Goal: Task Accomplishment & Management: Use online tool/utility

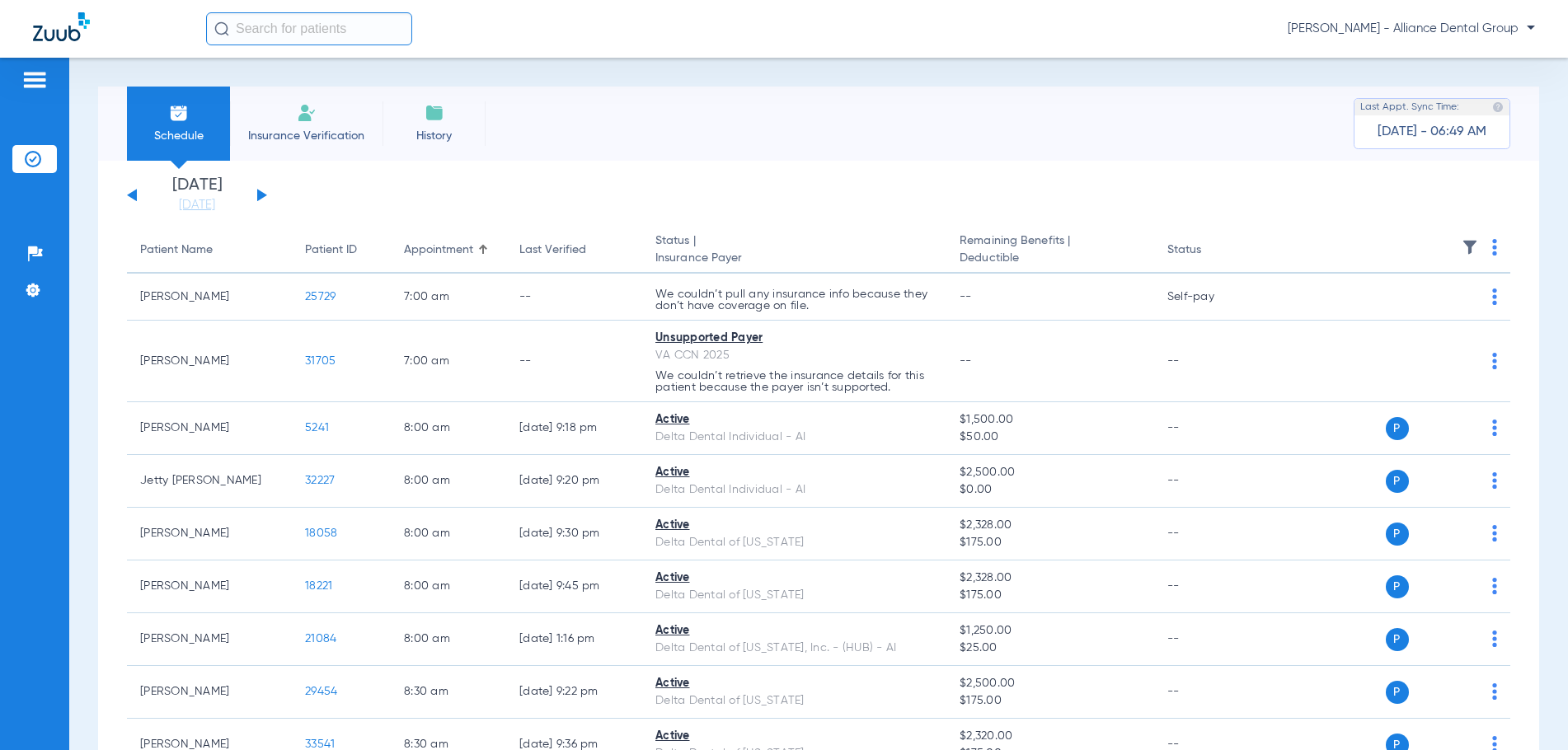
click at [307, 118] on img at bounding box center [307, 112] width 20 height 20
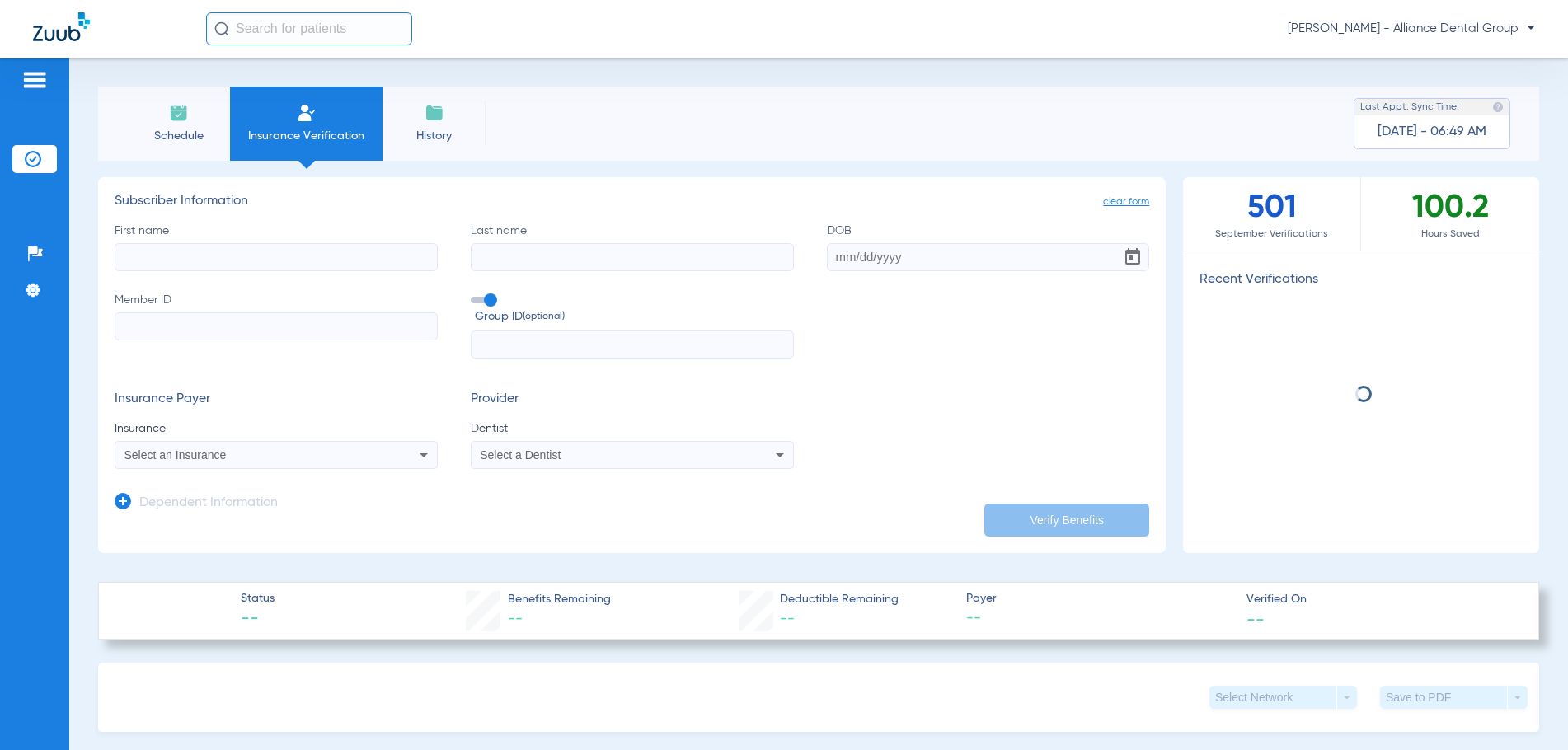
click at [193, 257] on input "First name" at bounding box center [275, 257] width 323 height 28
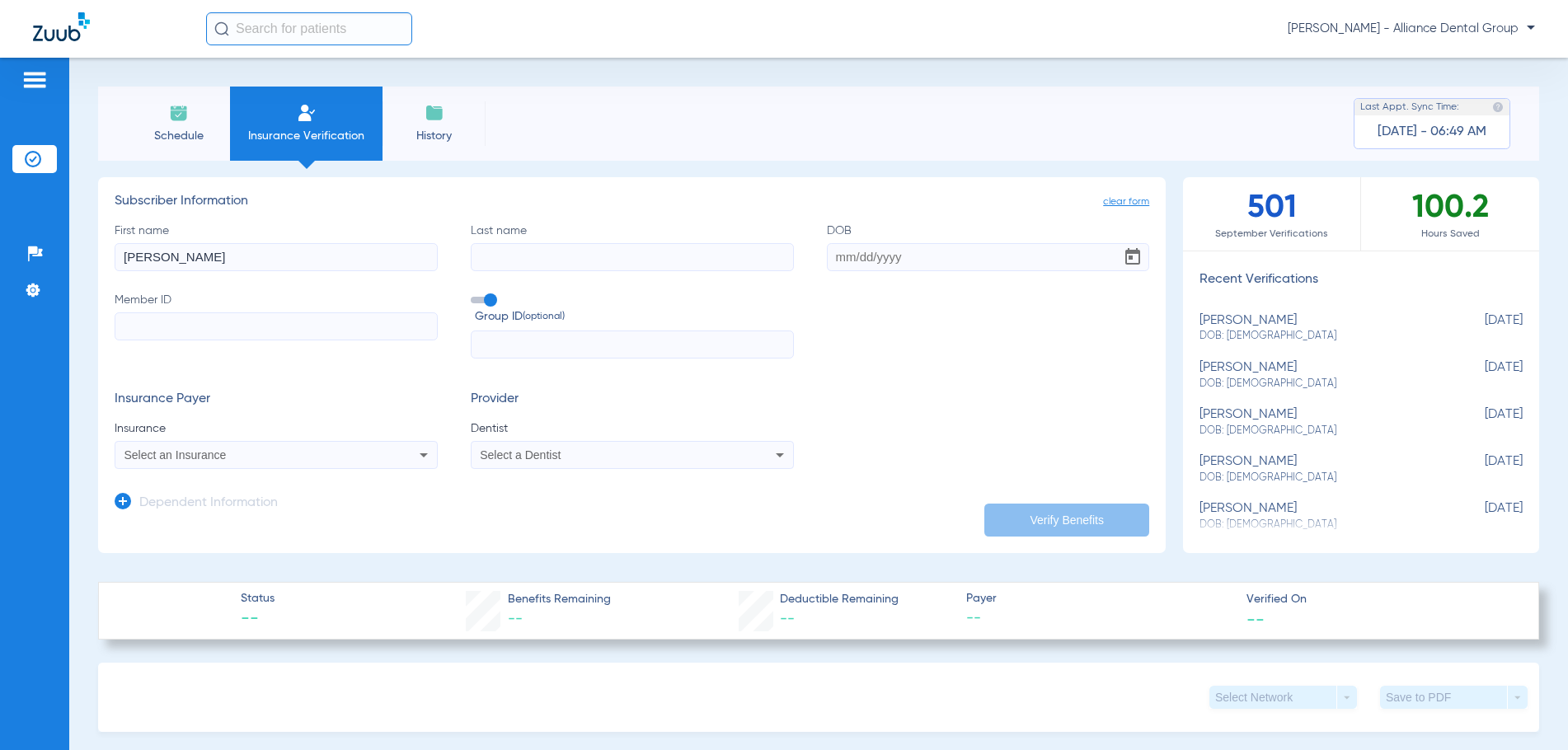
type input "[PERSON_NAME]"
type input "[DATE]"
click at [180, 323] on input "Member ID" at bounding box center [275, 326] width 323 height 28
click at [120, 326] on input "Member ID Required" at bounding box center [275, 326] width 323 height 28
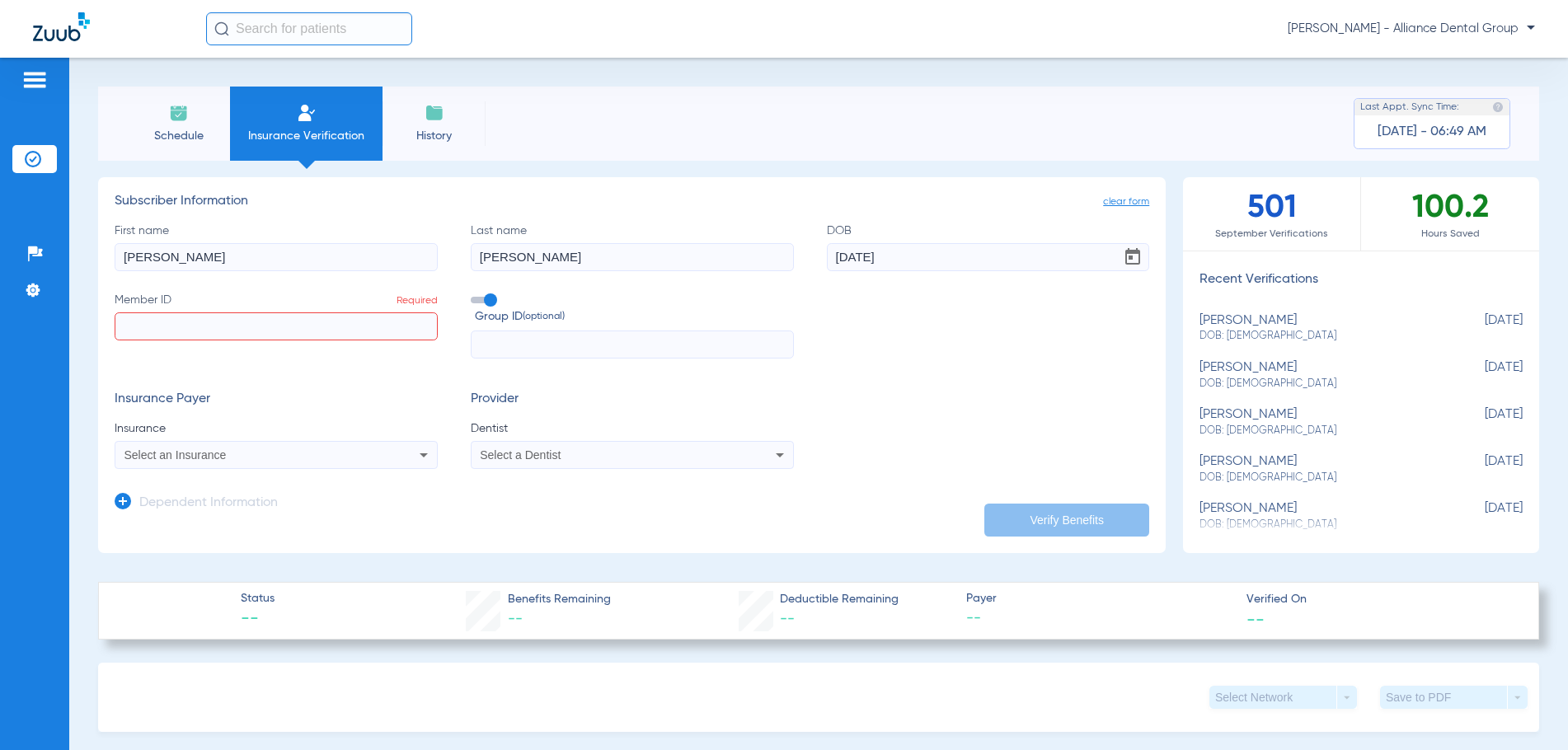
click at [168, 332] on input "Member ID Required" at bounding box center [275, 326] width 323 height 28
paste input "W275115909"
type input "W275115909"
click at [144, 455] on span "Select an Insurance" at bounding box center [176, 454] width 103 height 13
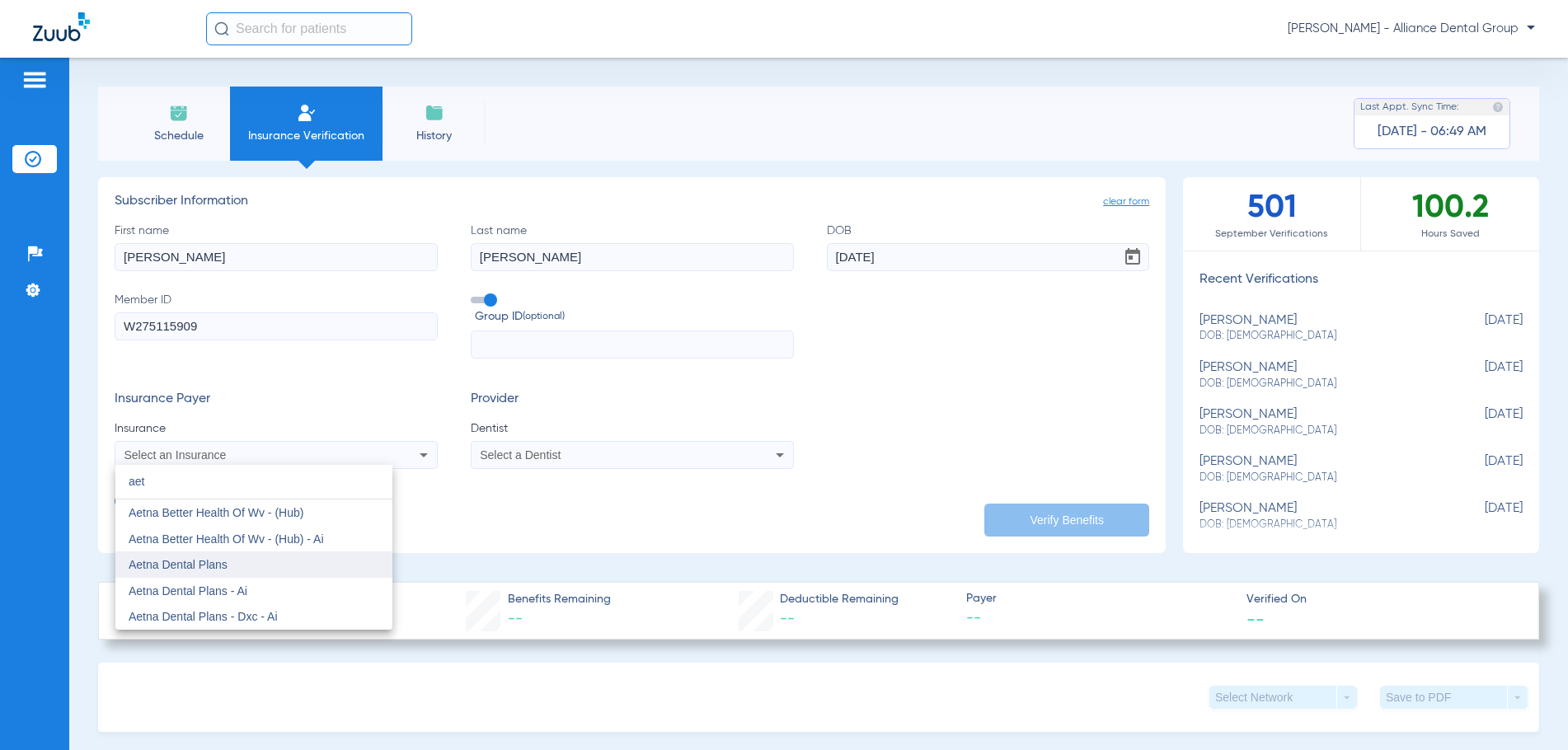
type input "aet"
click at [181, 564] on span "Aetna Dental Plans" at bounding box center [178, 563] width 99 height 13
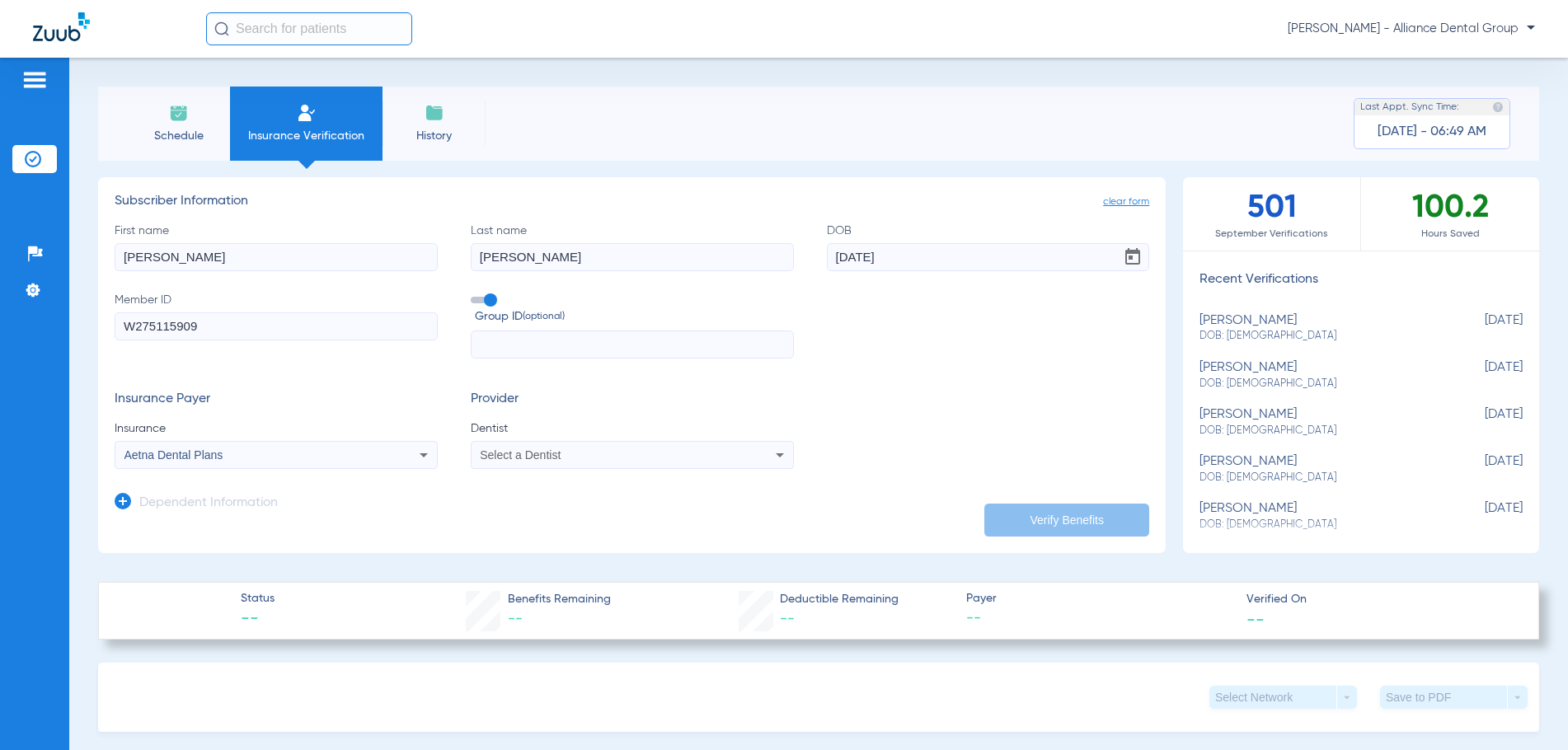
click at [646, 457] on div "Select a Dentist" at bounding box center [601, 455] width 243 height 12
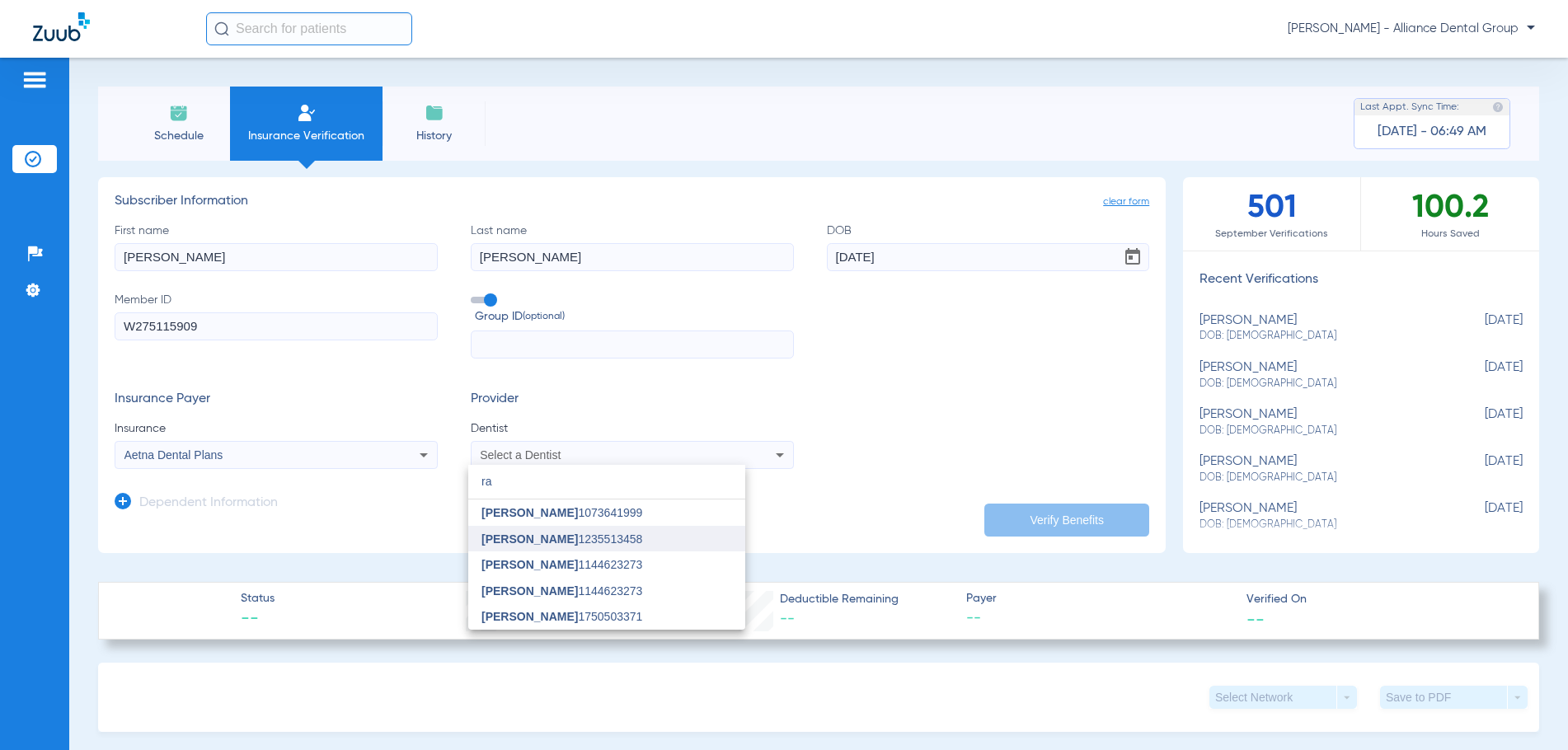
type input "ra"
click at [532, 536] on span "[PERSON_NAME]" at bounding box center [530, 538] width 97 height 13
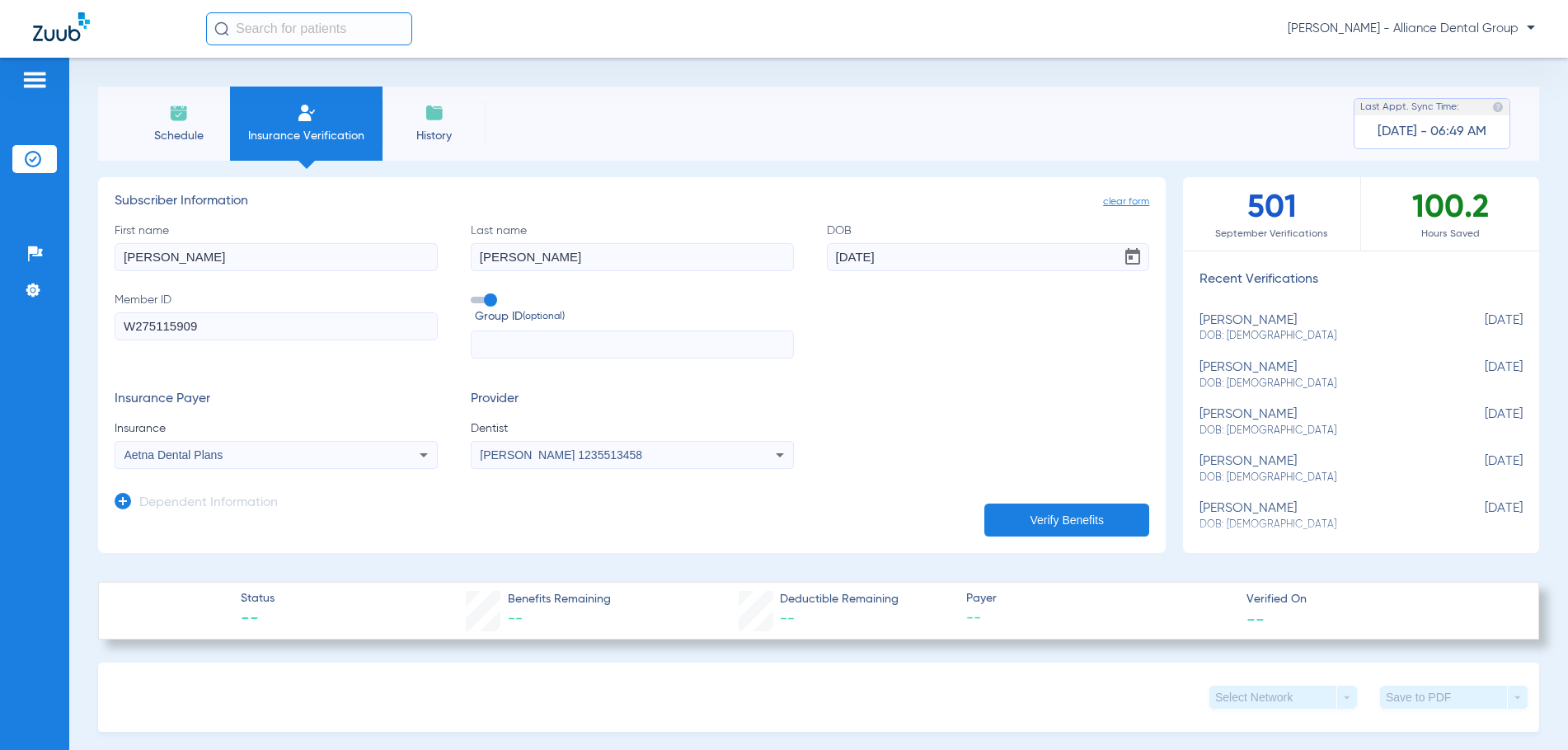
click at [1026, 521] on button "Verify Benefits" at bounding box center [1066, 519] width 165 height 33
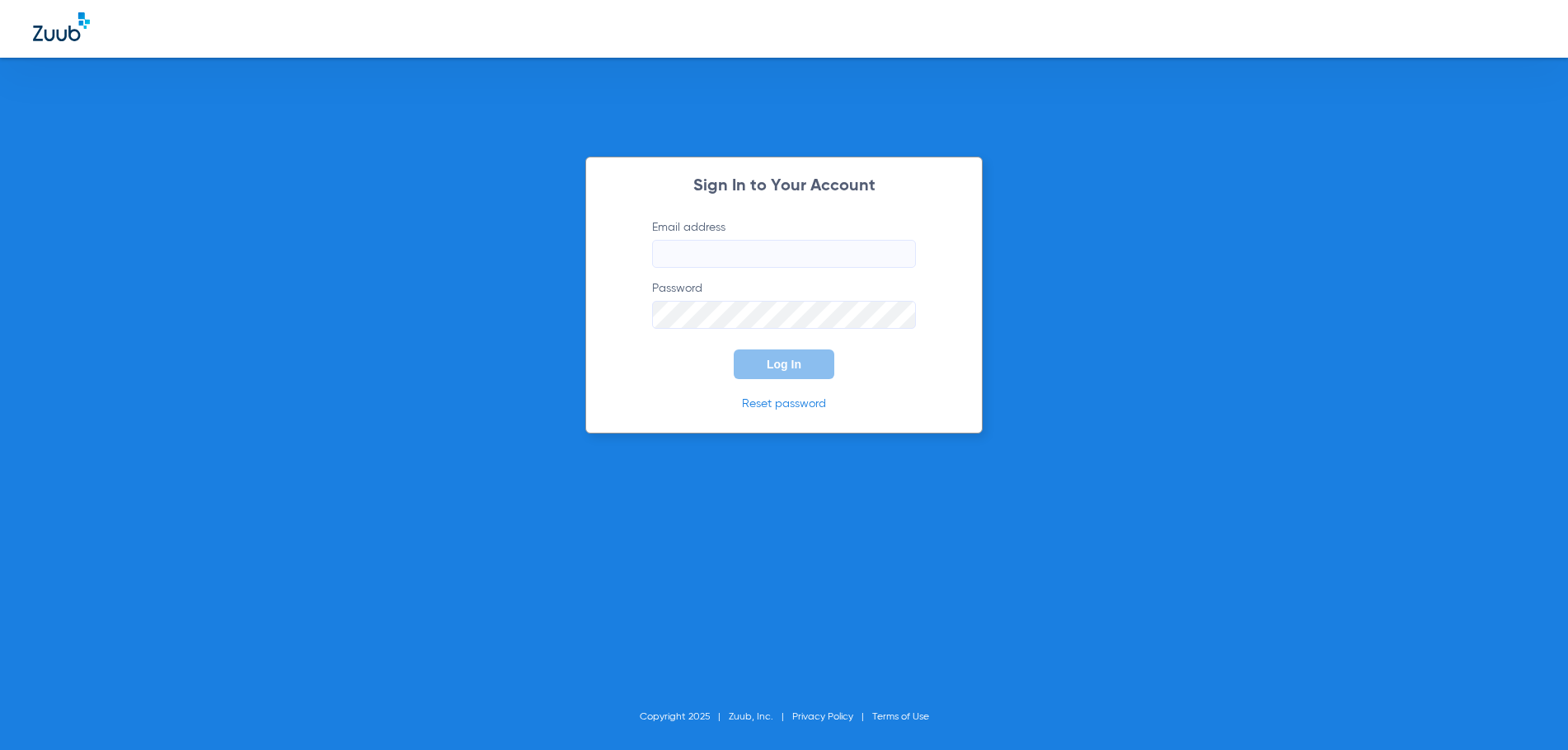
click at [728, 253] on input "Email address" at bounding box center [783, 254] width 264 height 28
type input "[EMAIL_ADDRESS][DOMAIN_NAME]"
click at [734, 349] on button "Log In" at bounding box center [784, 364] width 101 height 30
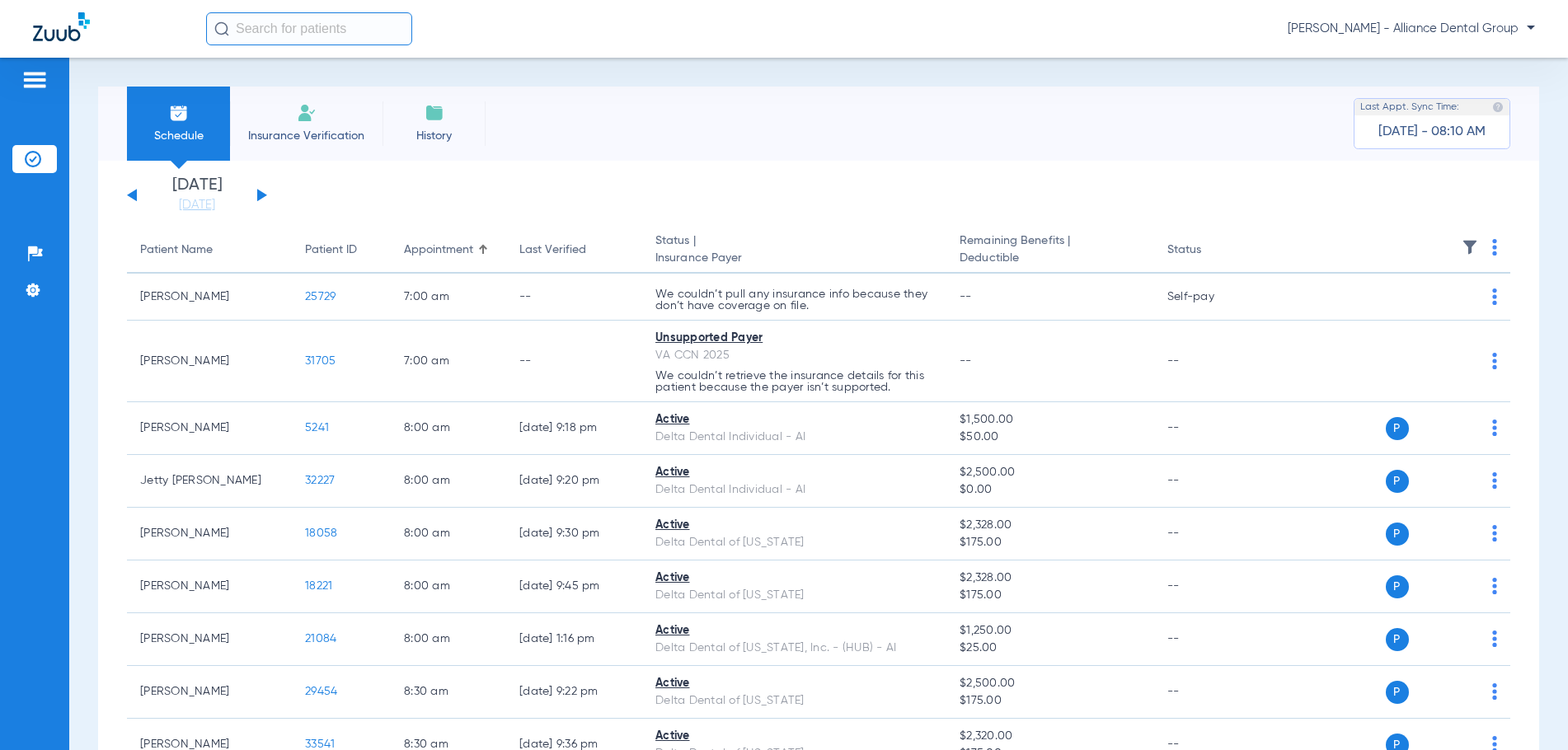
click at [183, 133] on span "Schedule" at bounding box center [178, 135] width 78 height 17
click at [260, 197] on button at bounding box center [262, 194] width 10 height 13
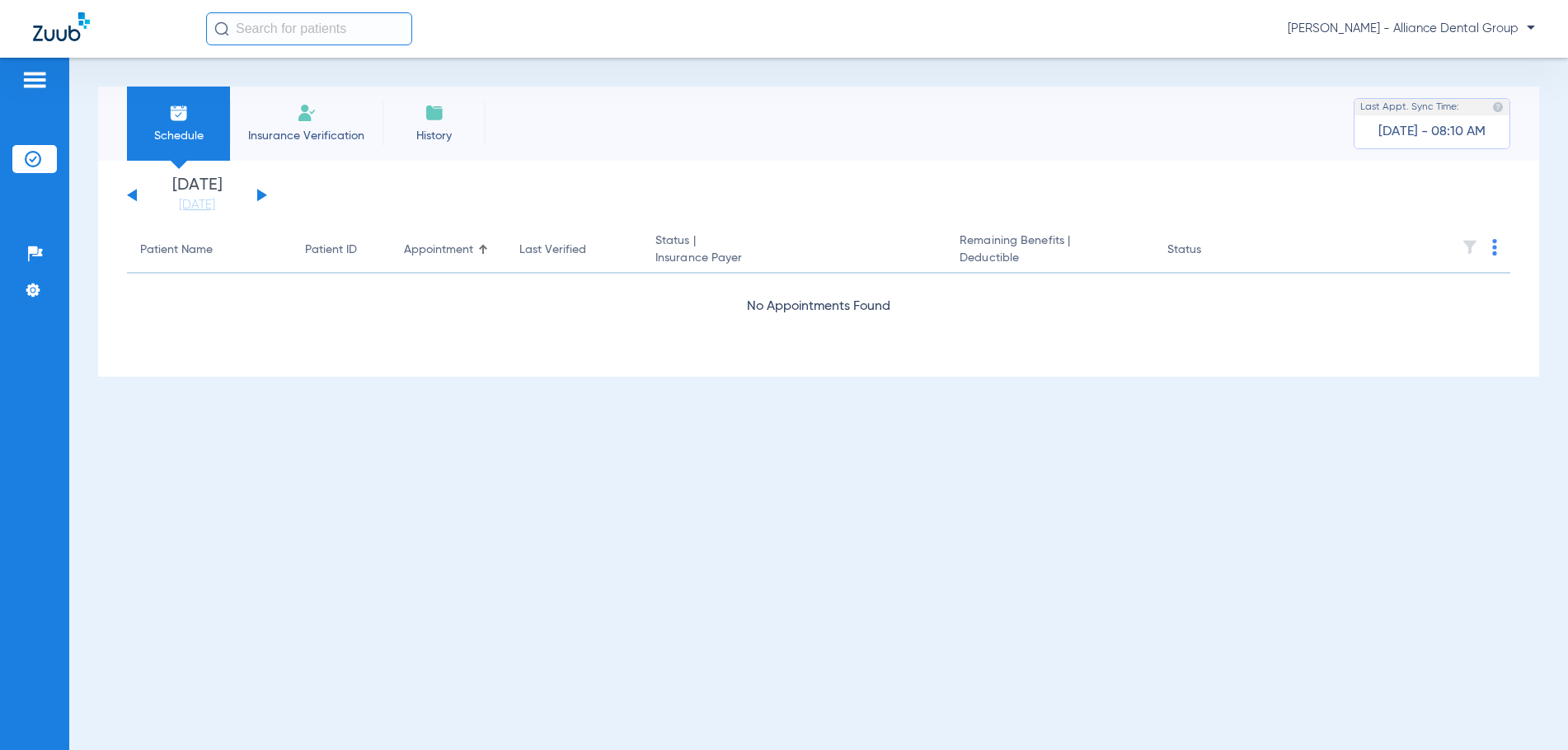
click at [260, 197] on button at bounding box center [262, 194] width 10 height 13
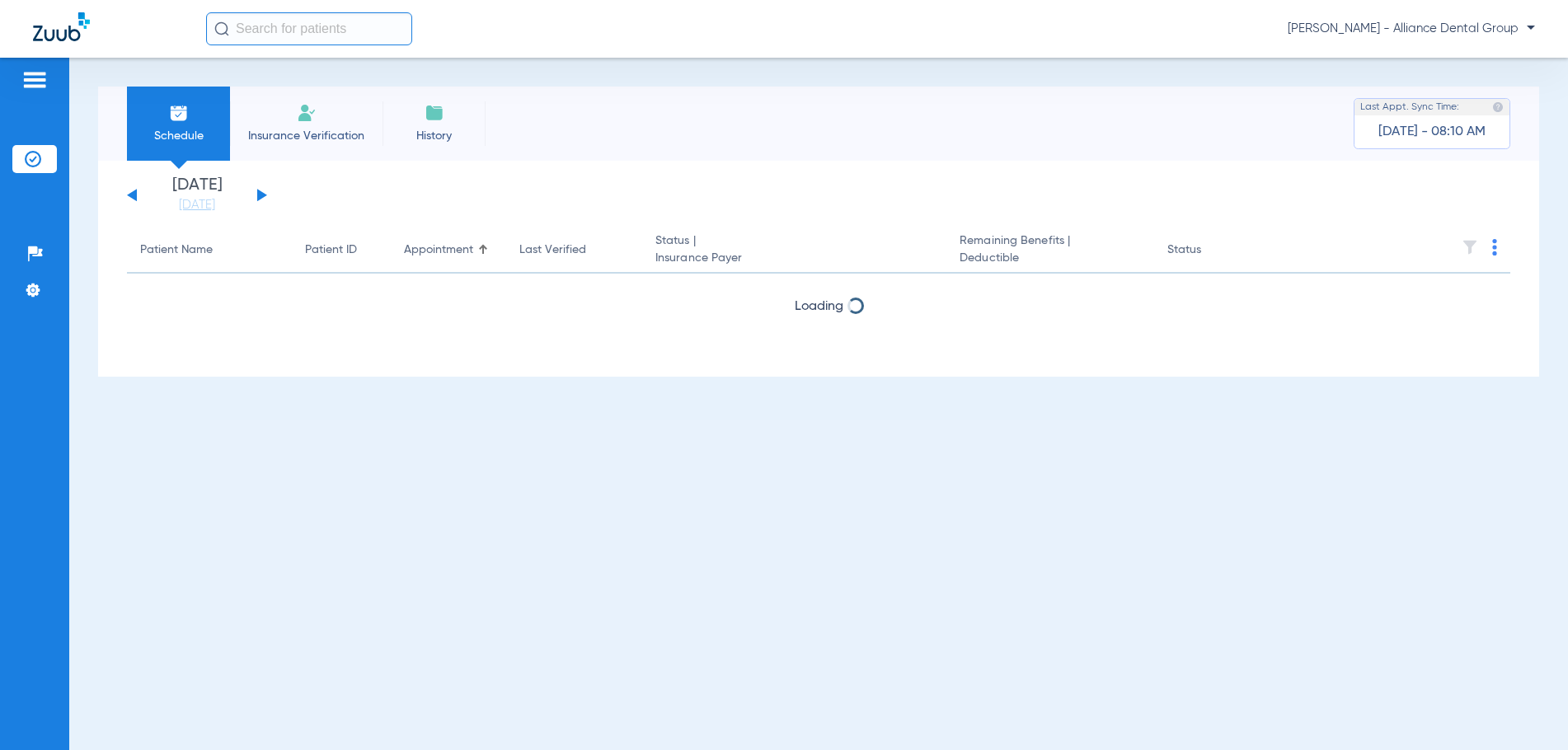
click at [260, 197] on button at bounding box center [262, 194] width 10 height 13
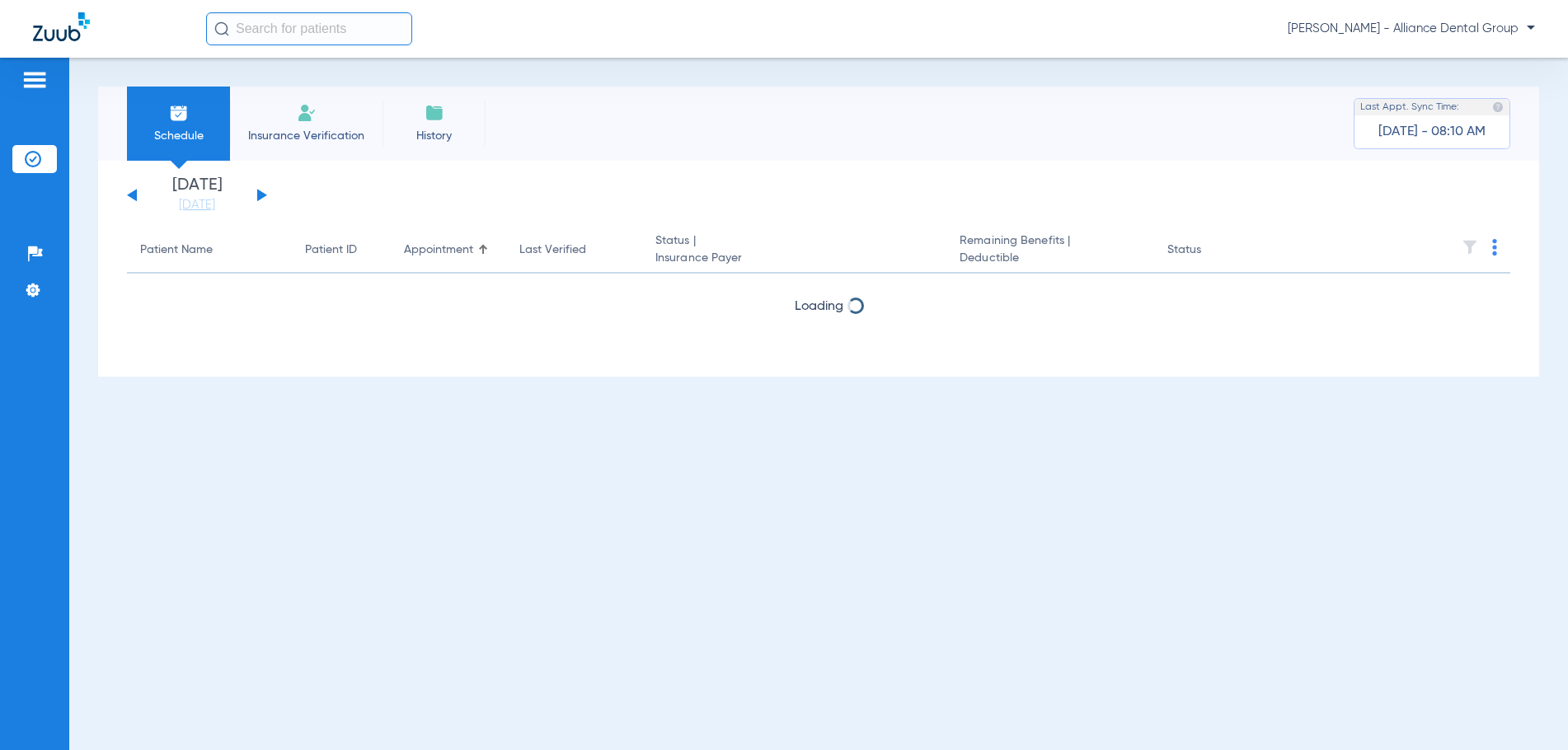
click at [260, 197] on button at bounding box center [262, 194] width 10 height 13
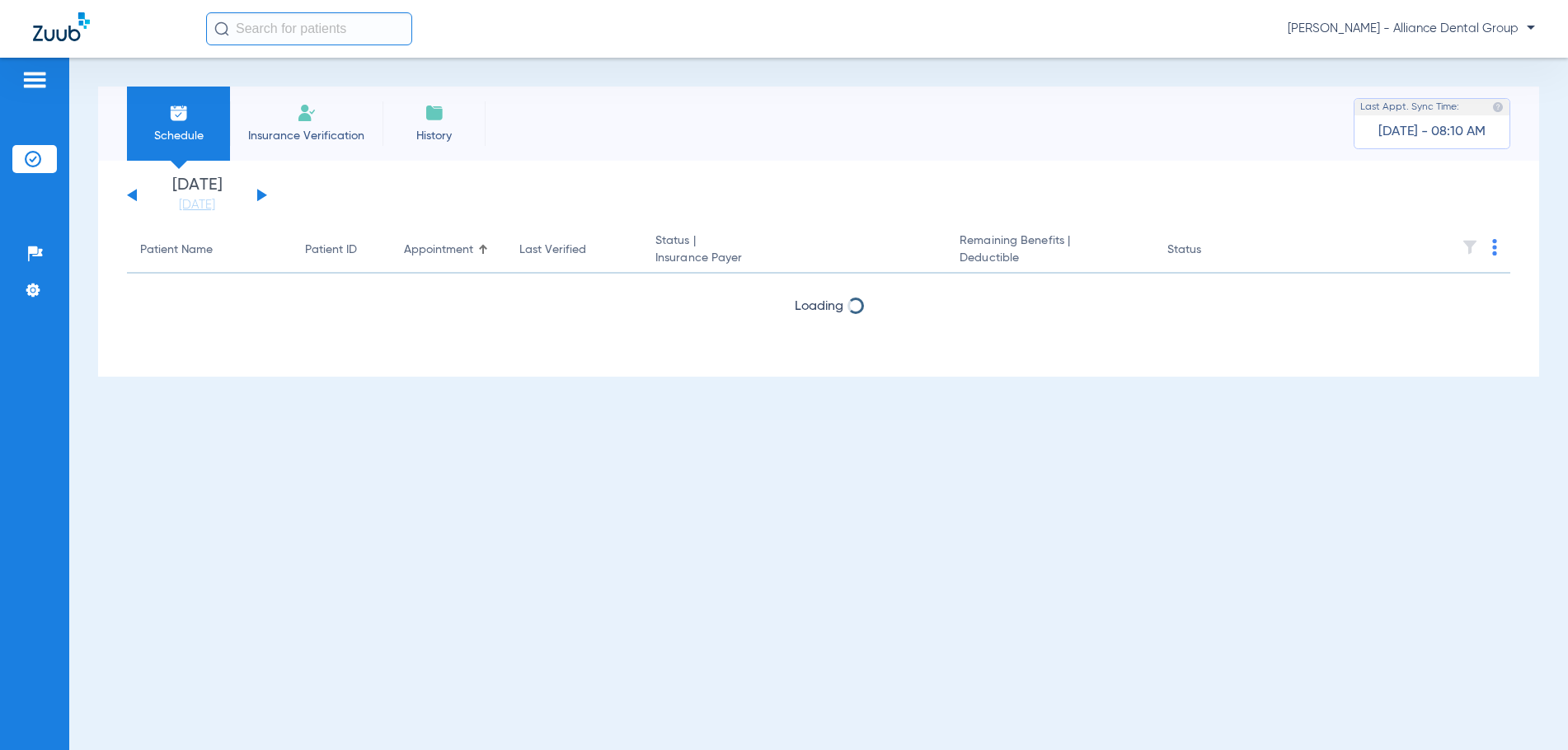
click at [260, 197] on button at bounding box center [262, 194] width 10 height 13
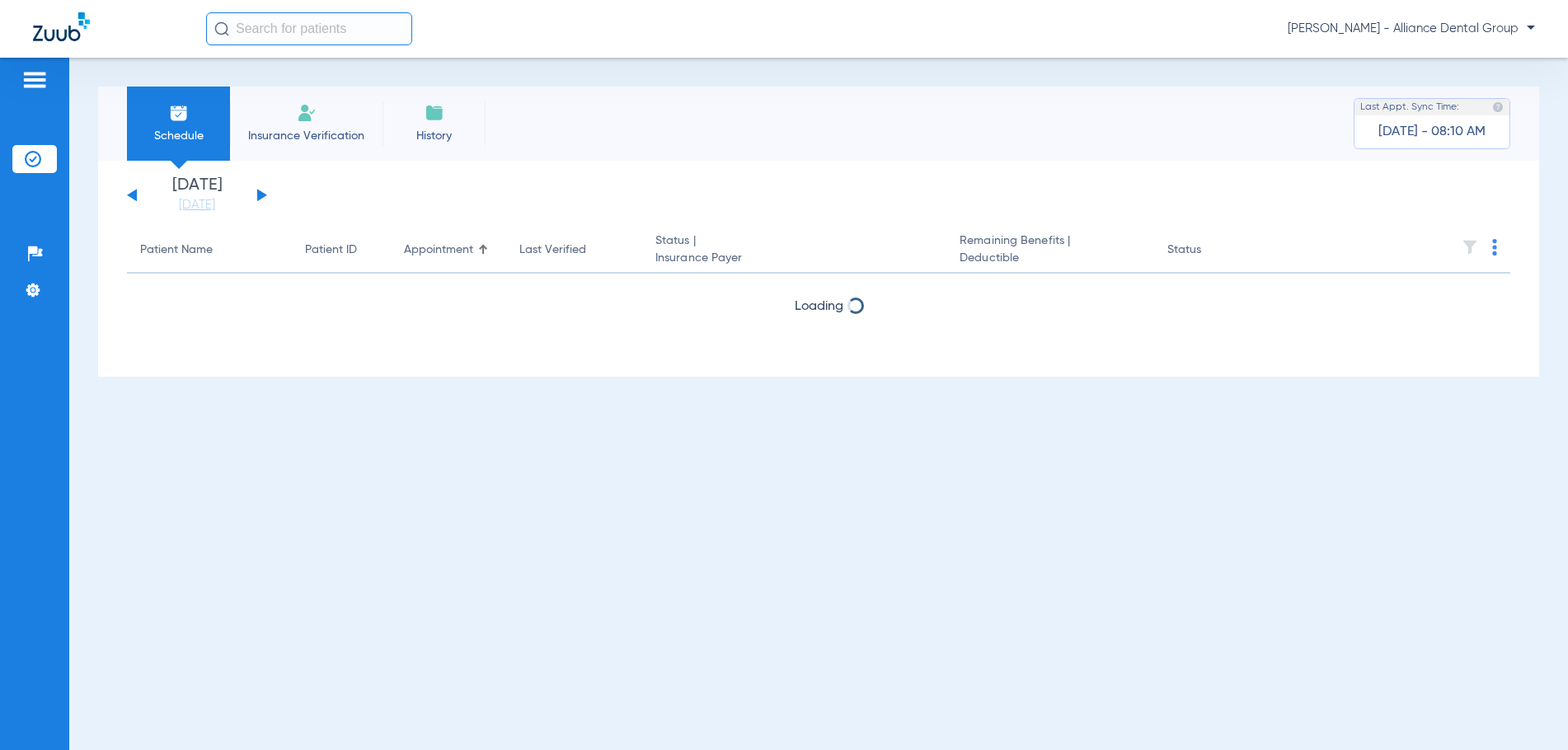
click at [260, 197] on button at bounding box center [262, 194] width 10 height 13
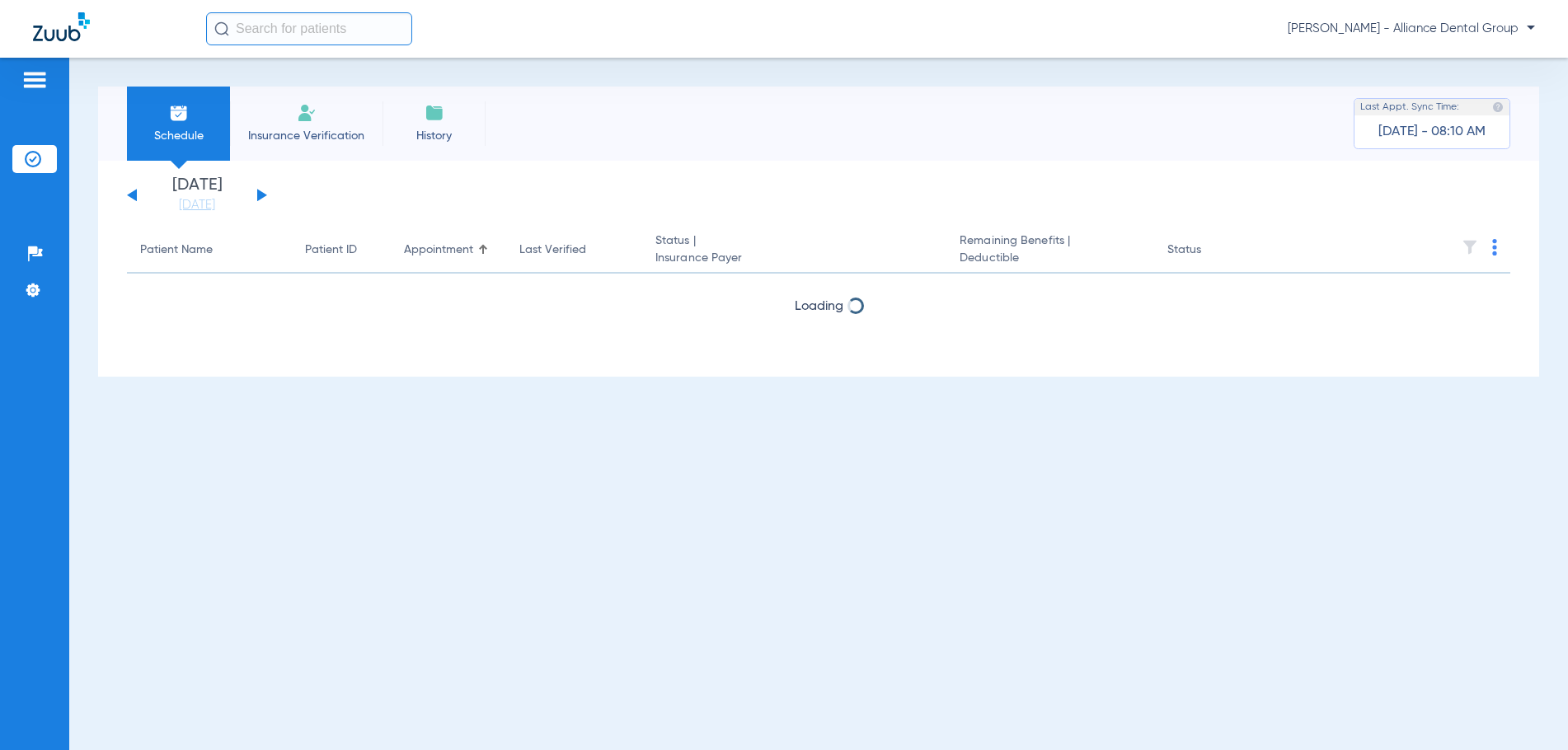
click at [260, 197] on button at bounding box center [262, 194] width 10 height 13
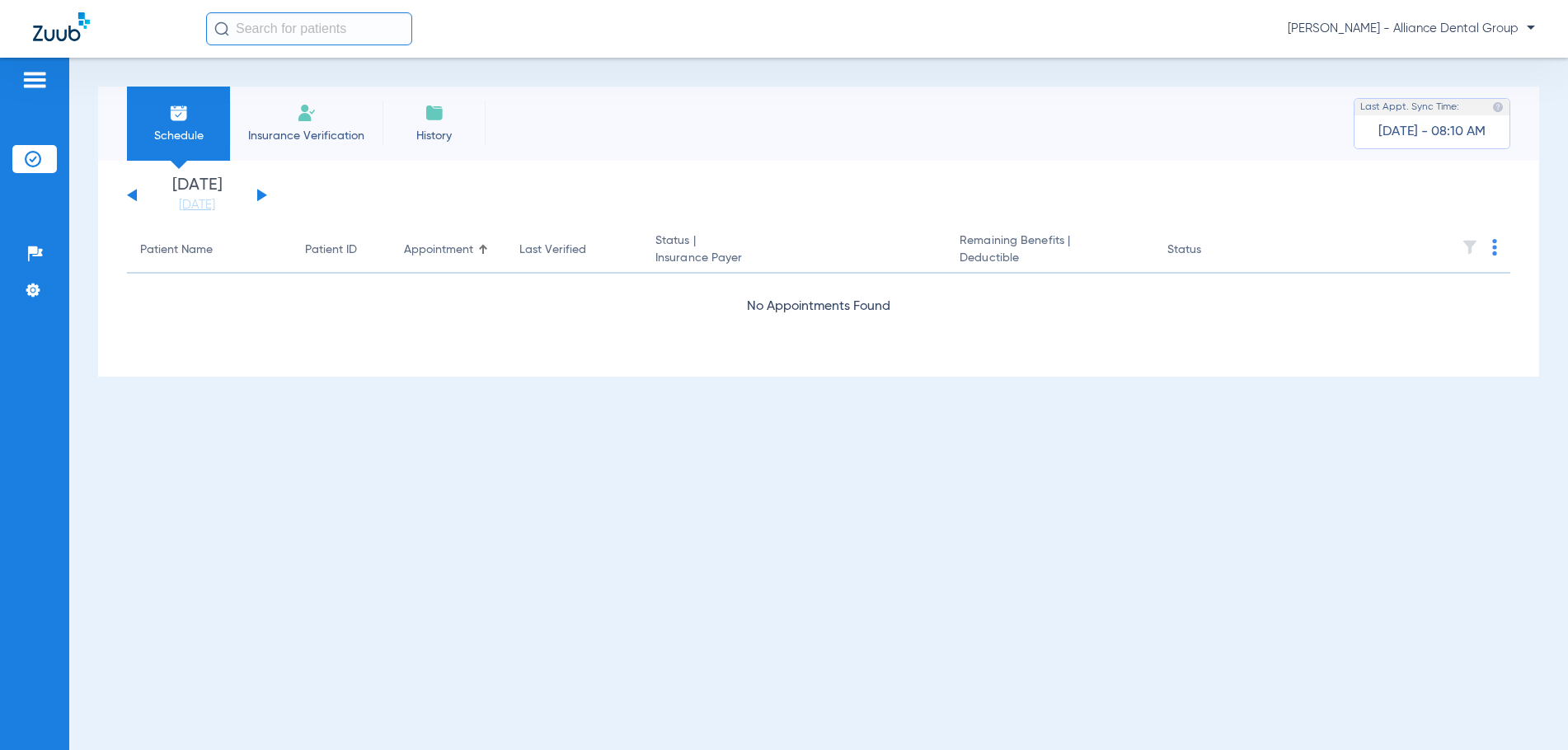
click at [260, 197] on button at bounding box center [262, 194] width 10 height 13
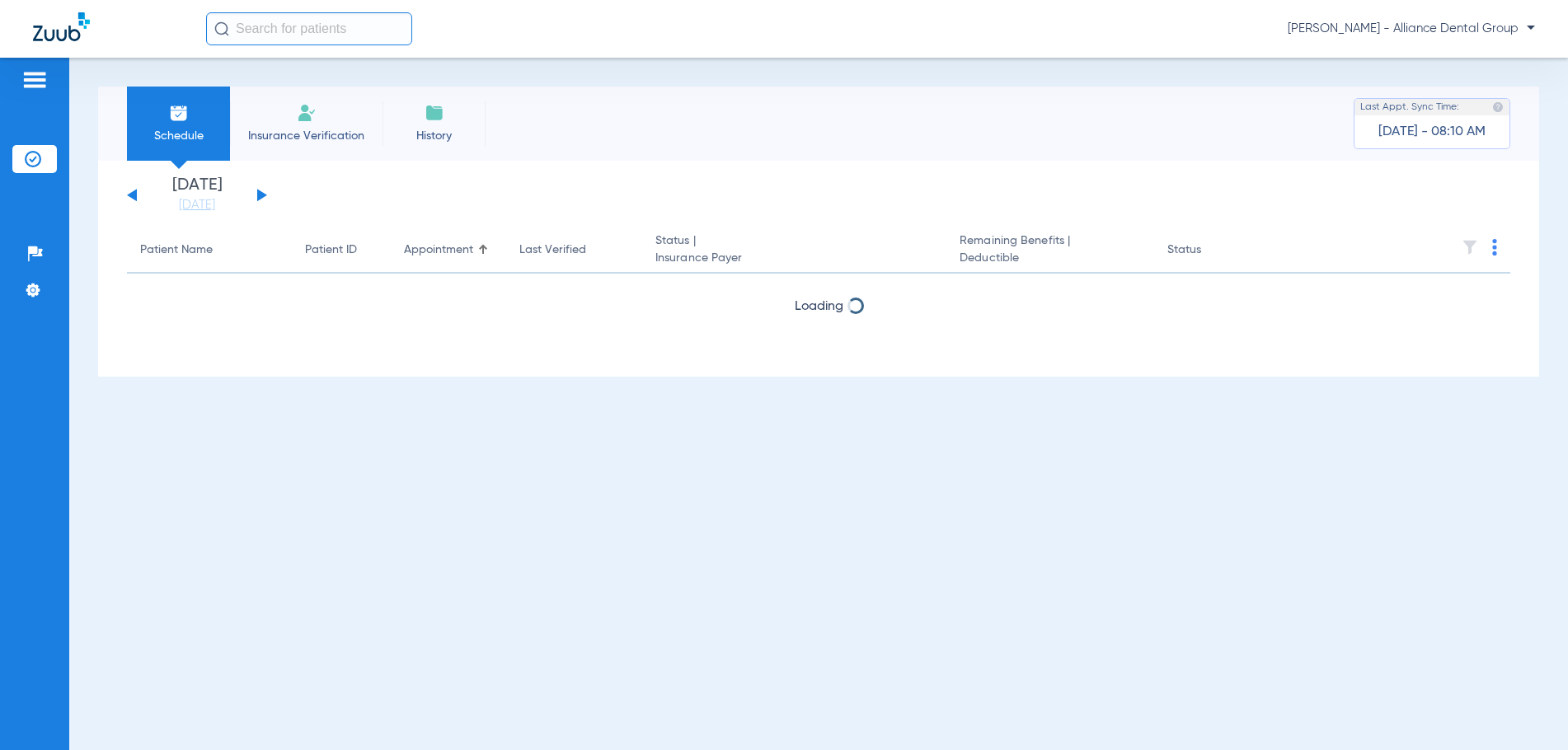
click at [260, 197] on button at bounding box center [262, 194] width 10 height 13
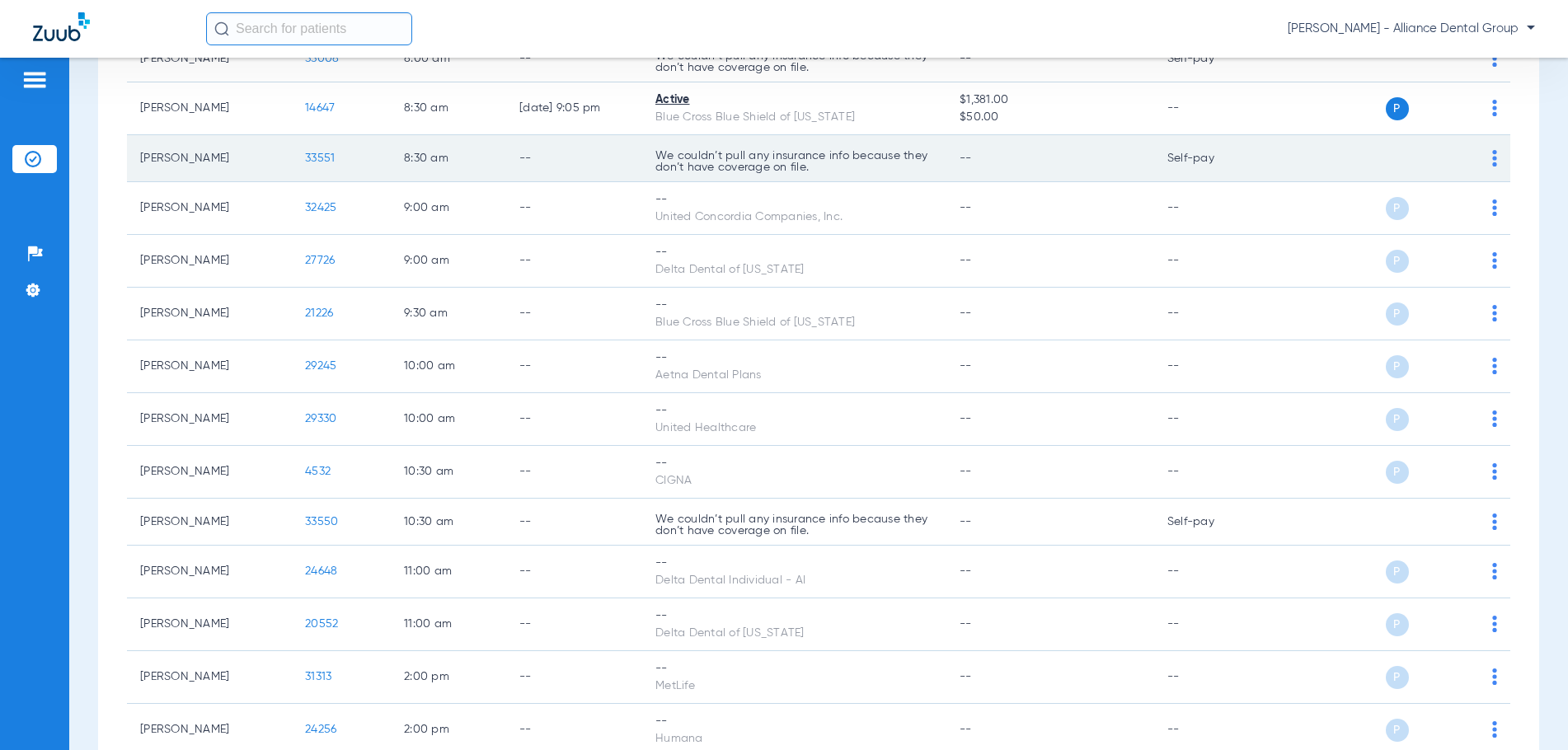
scroll to position [330, 0]
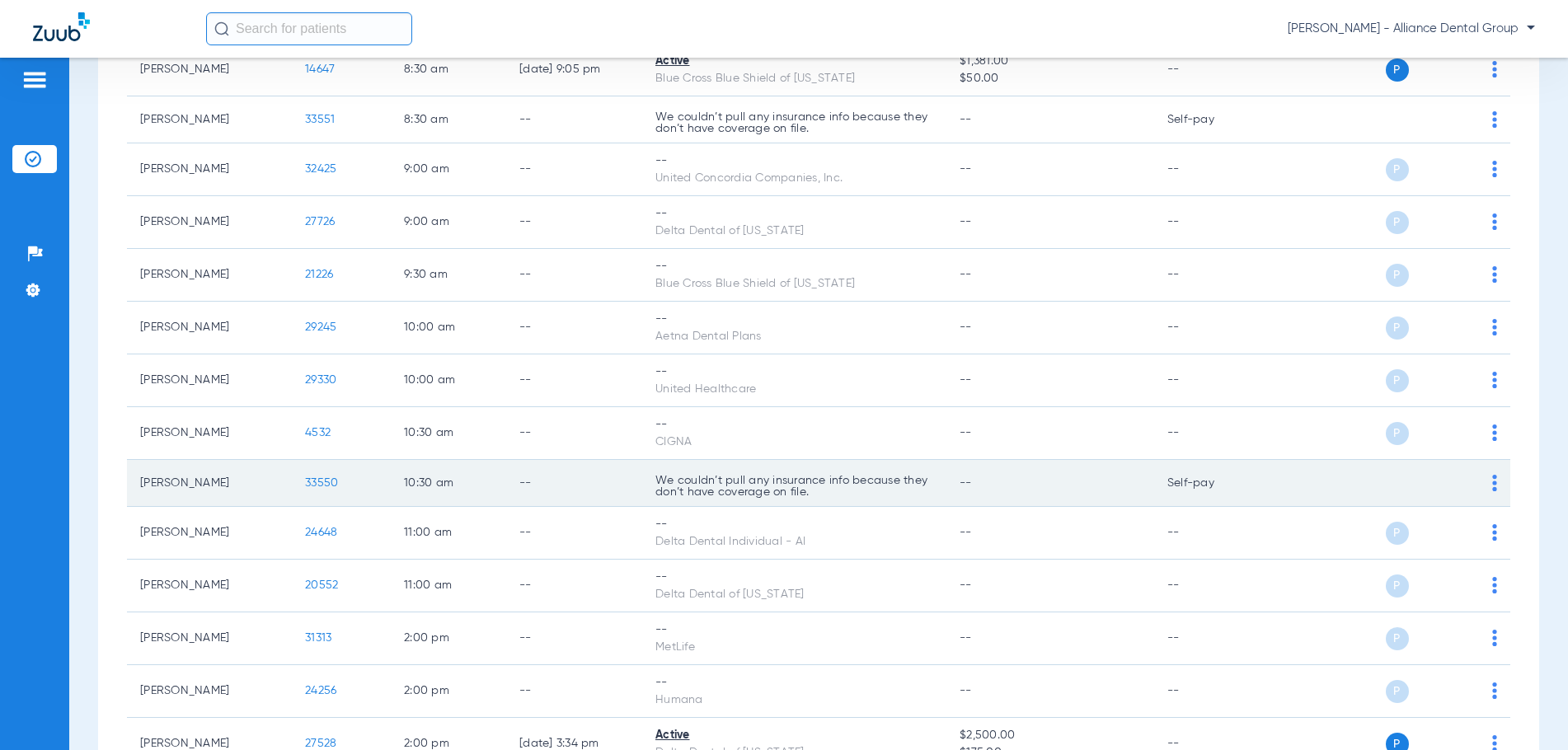
click at [1475, 486] on div "P S" at bounding box center [1380, 483] width 232 height 23
click at [1492, 487] on img at bounding box center [1494, 483] width 5 height 17
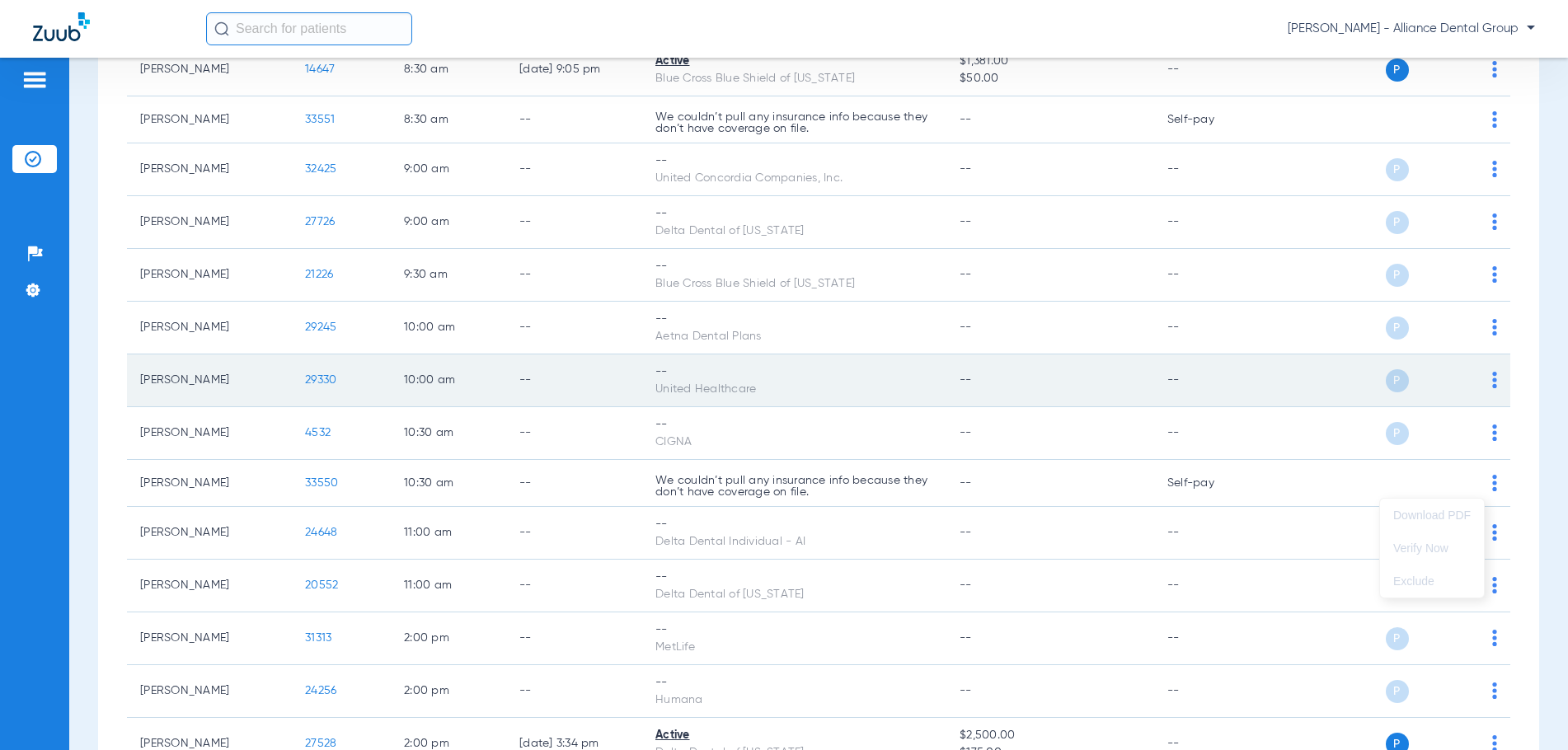
drag, startPoint x: 1479, startPoint y: 488, endPoint x: 1039, endPoint y: 382, distance: 452.6
click at [1043, 393] on div at bounding box center [784, 375] width 1568 height 750
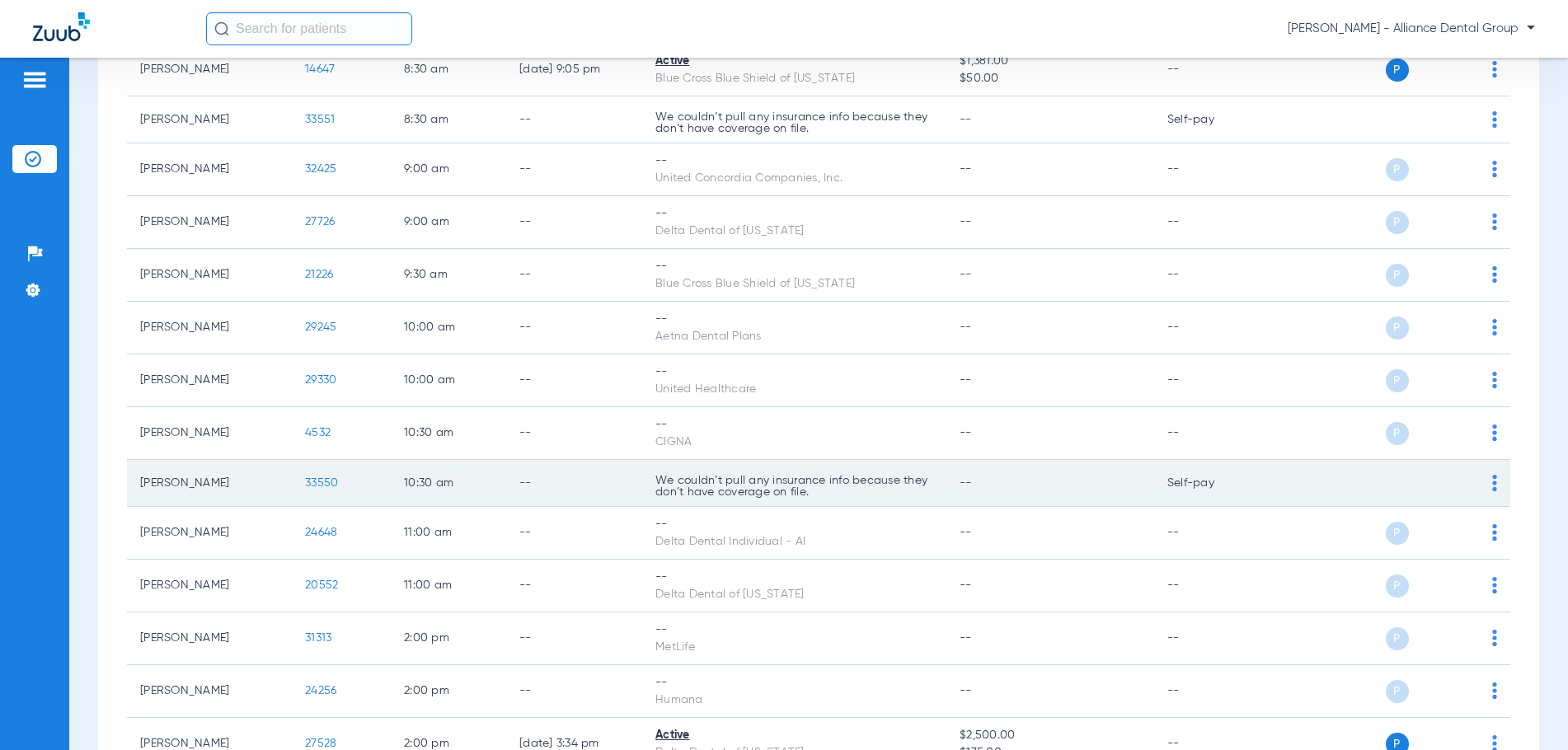
click at [207, 487] on td "[PERSON_NAME]" at bounding box center [209, 484] width 165 height 47
click at [1475, 485] on div "P S" at bounding box center [1380, 483] width 232 height 23
click at [1492, 485] on img at bounding box center [1494, 483] width 5 height 17
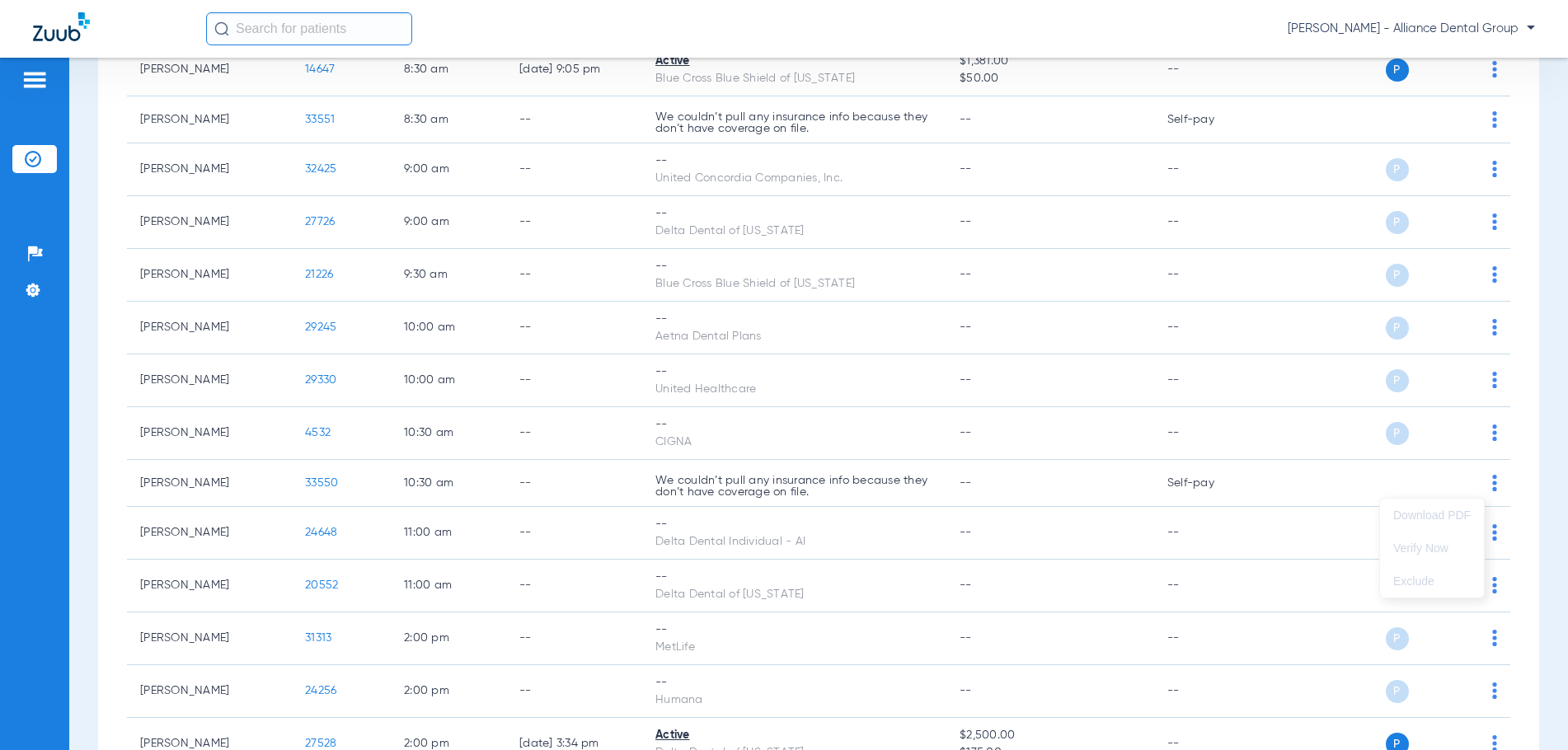
click at [273, 122] on div at bounding box center [784, 375] width 1568 height 750
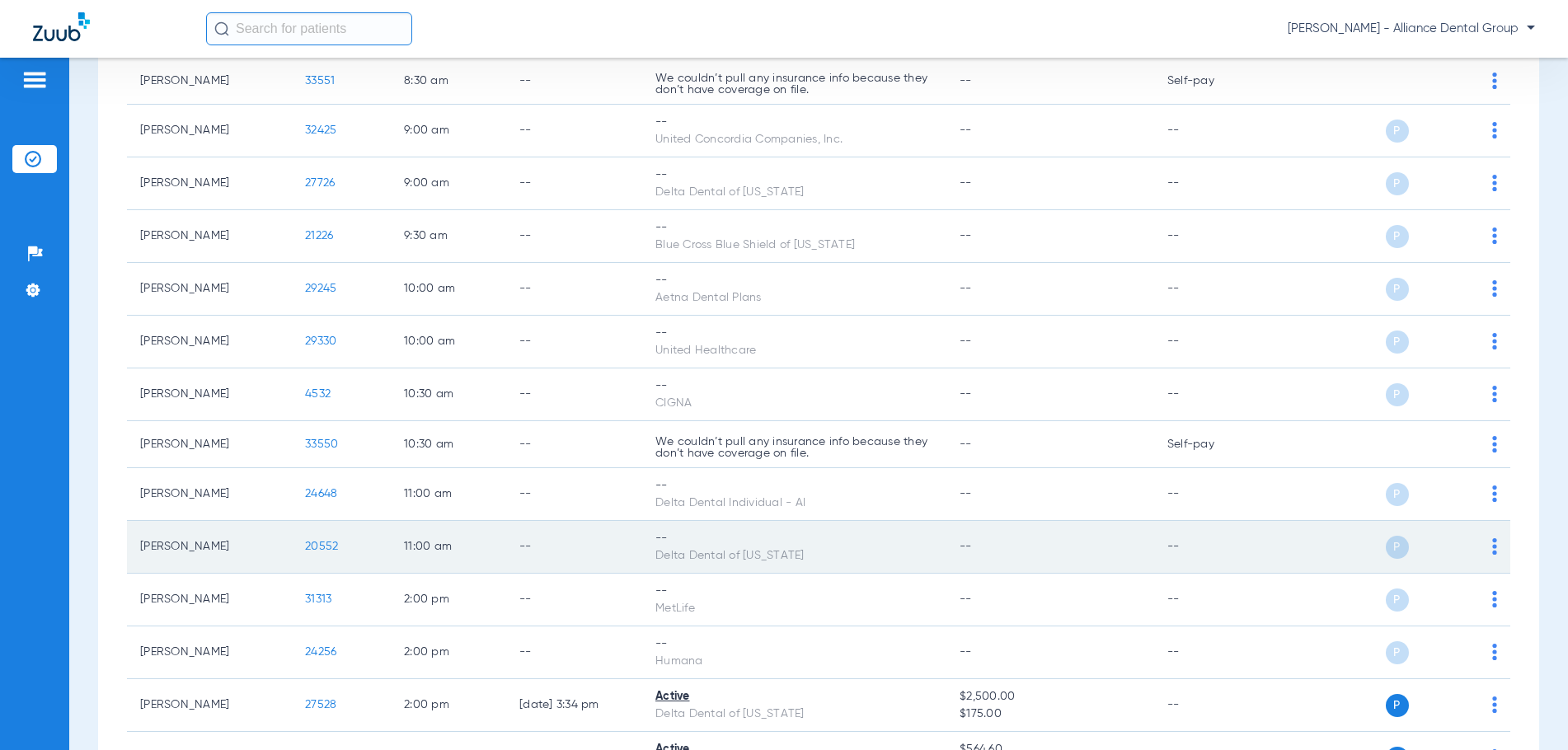
scroll to position [412, 0]
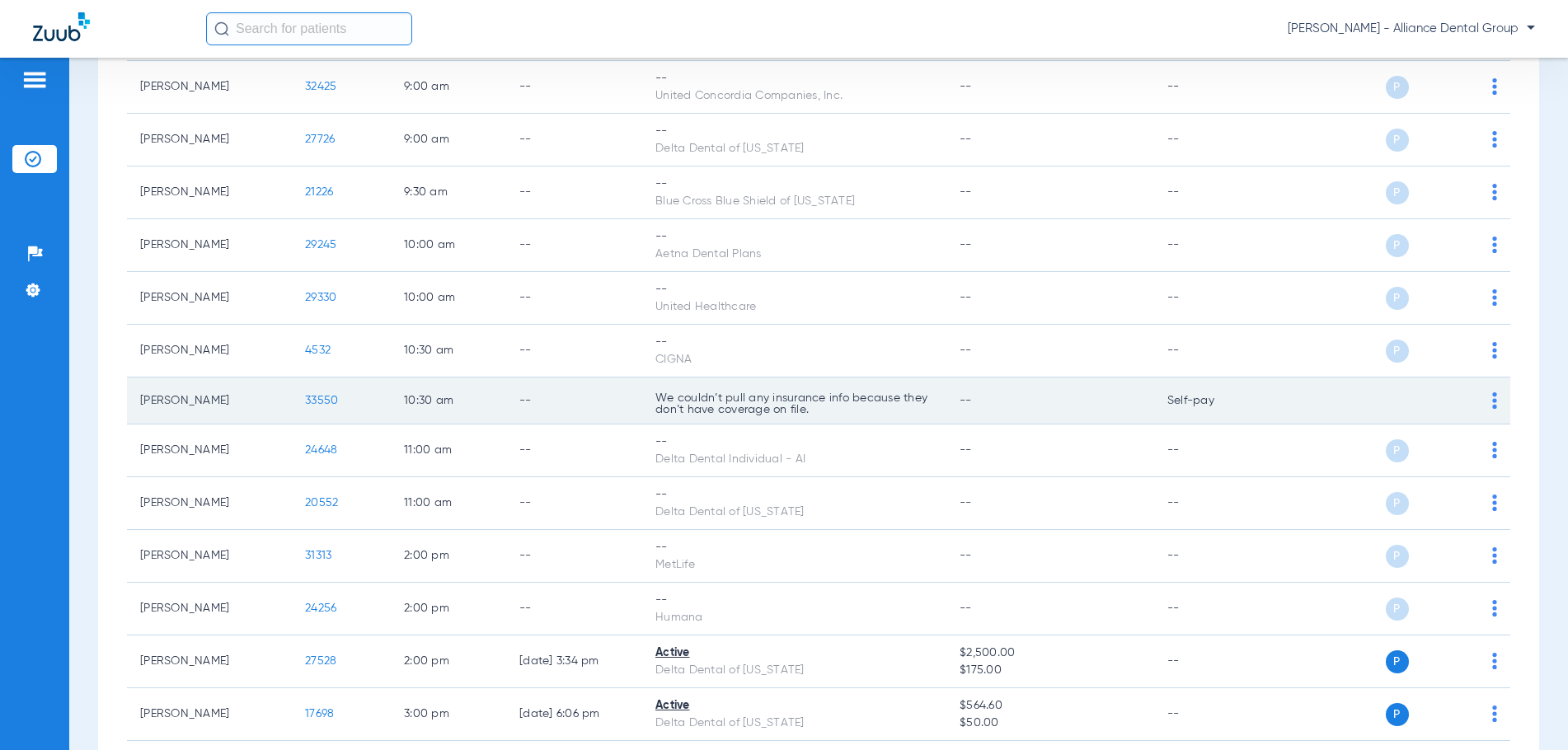
click at [1470, 406] on div "P S" at bounding box center [1380, 400] width 232 height 23
click at [1475, 403] on div "P S" at bounding box center [1380, 400] width 232 height 23
click at [1492, 402] on img at bounding box center [1494, 400] width 5 height 17
click at [1480, 402] on div at bounding box center [784, 375] width 1568 height 750
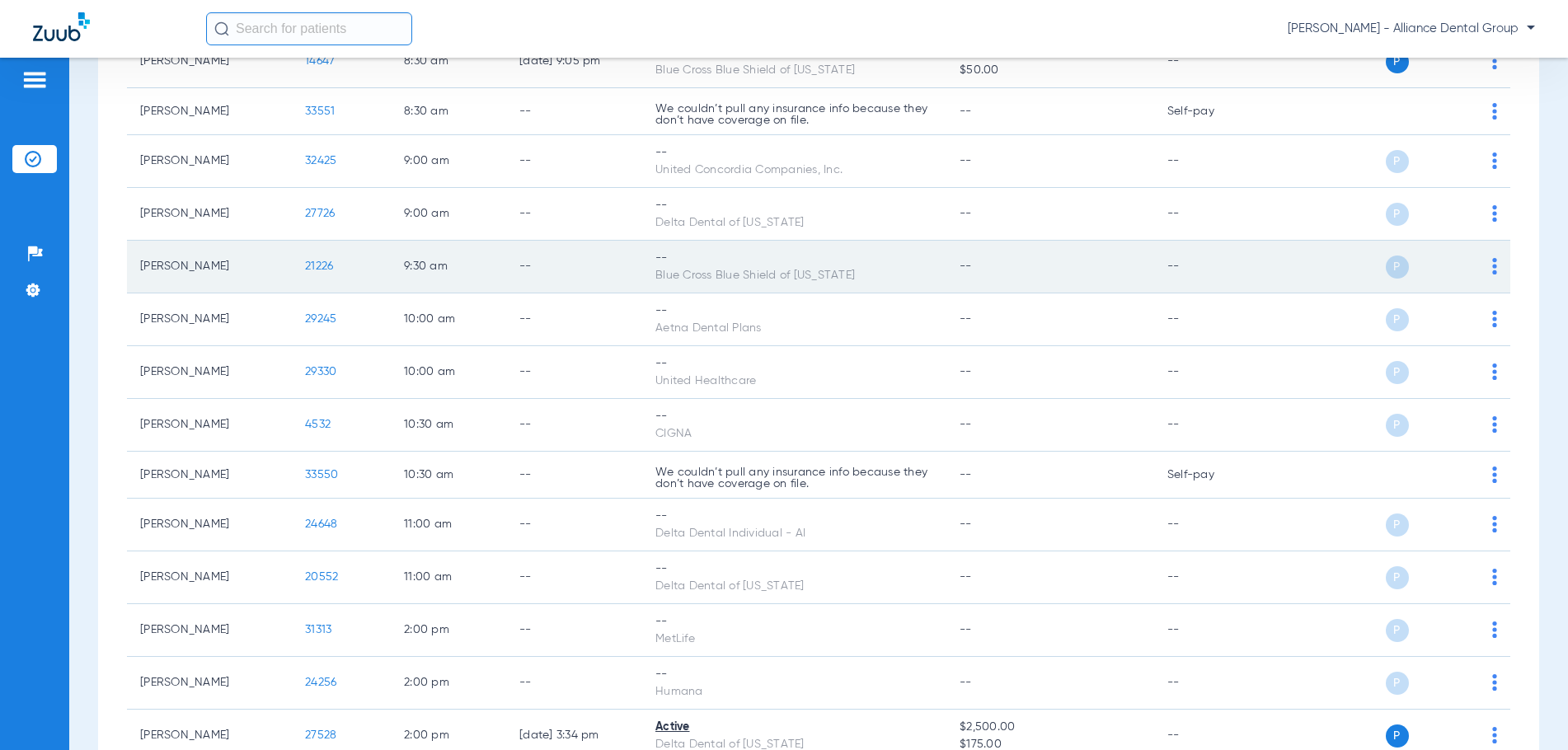
scroll to position [0, 0]
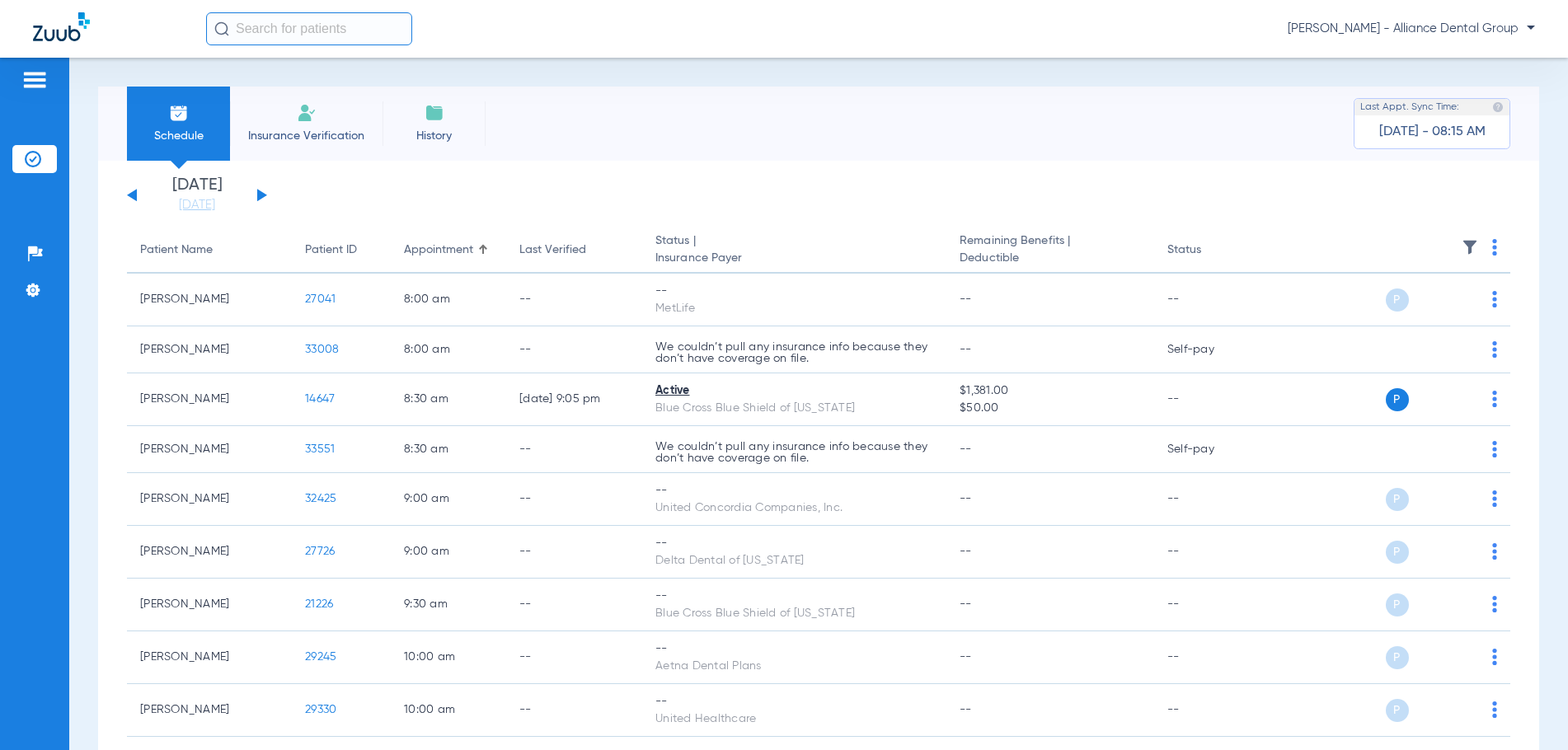
click at [202, 183] on li "[DATE]" at bounding box center [196, 194] width 99 height 37
click at [205, 204] on link "[DATE]" at bounding box center [196, 205] width 99 height 17
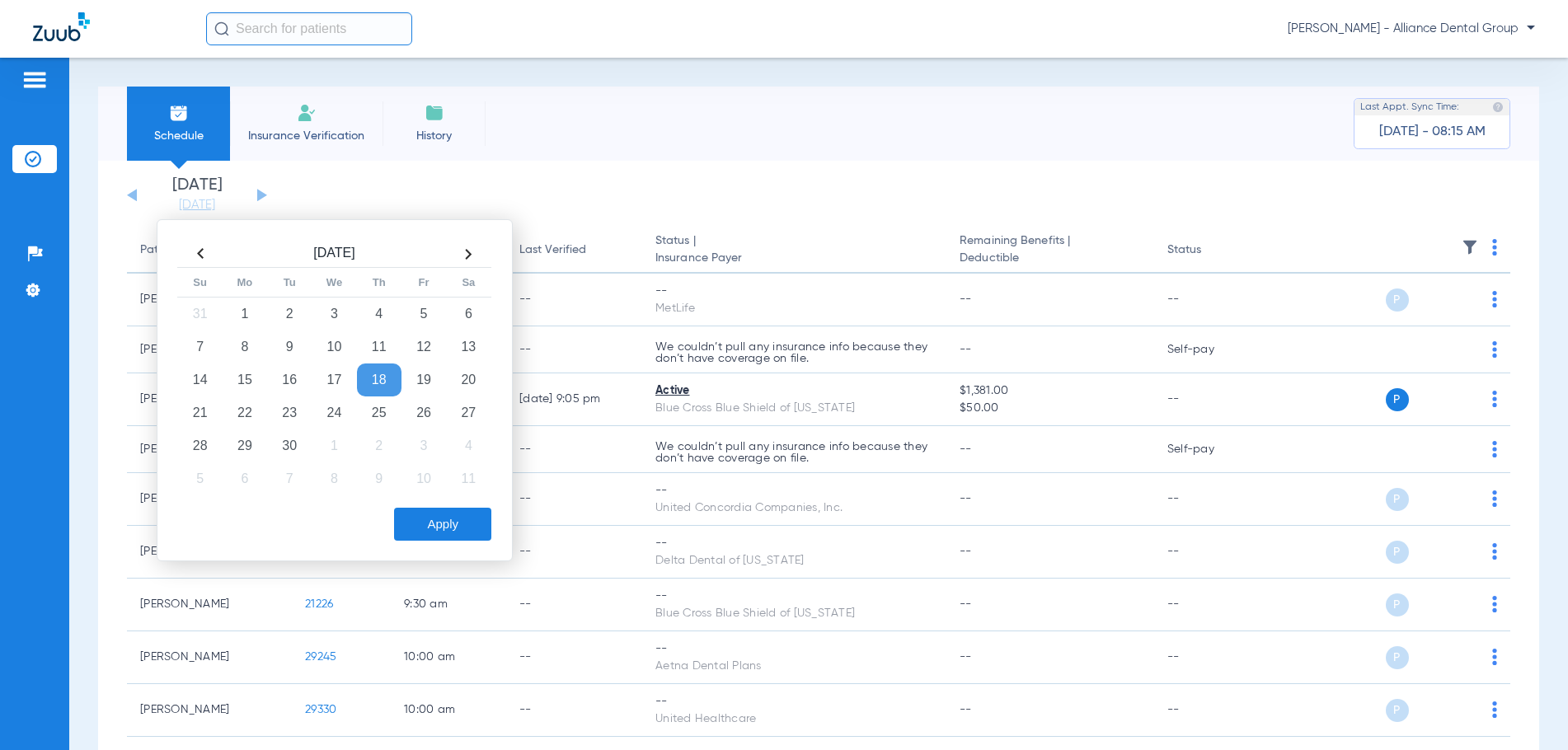
click at [381, 382] on td "18" at bounding box center [378, 379] width 44 height 33
click at [439, 531] on button "Apply" at bounding box center [442, 523] width 98 height 33
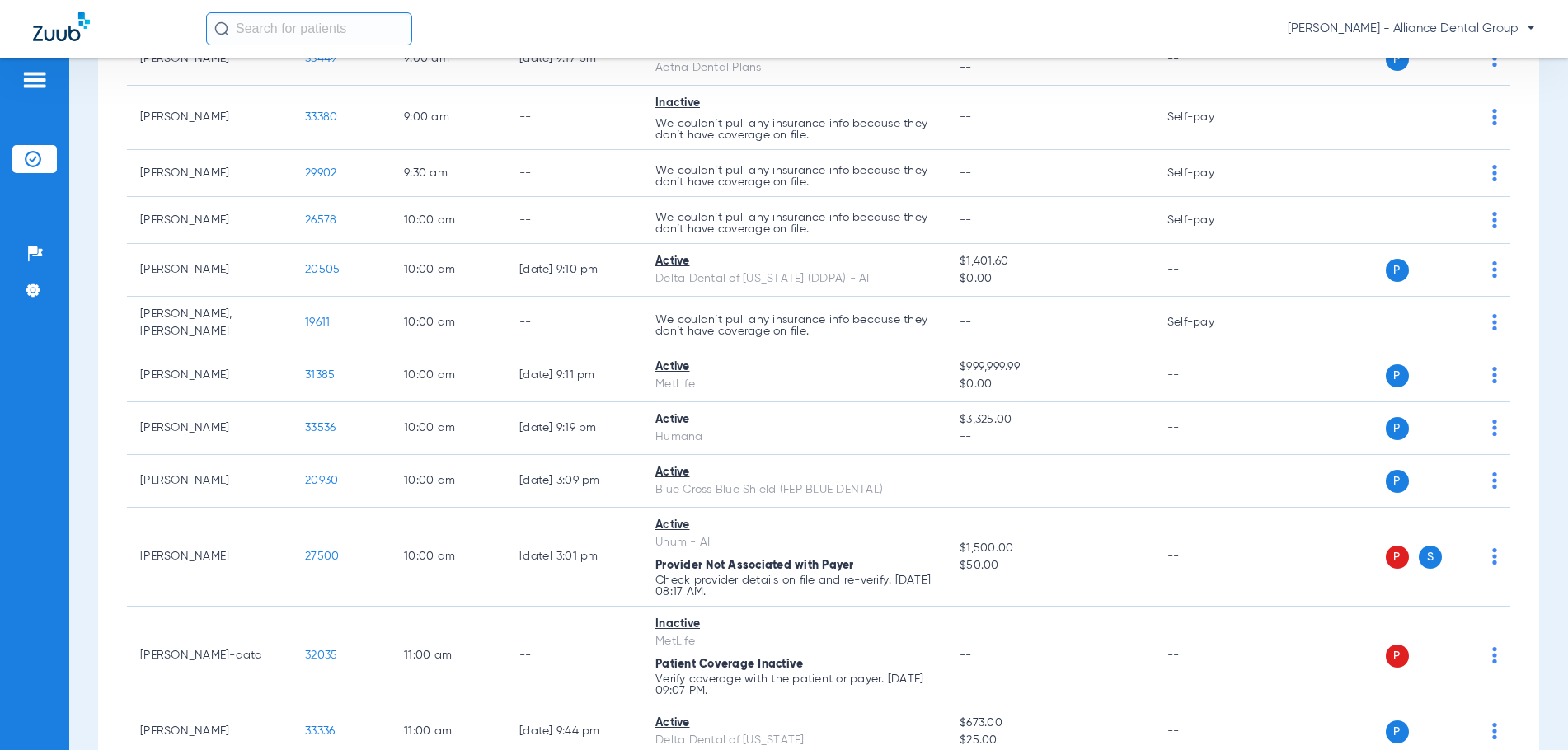
scroll to position [989, 0]
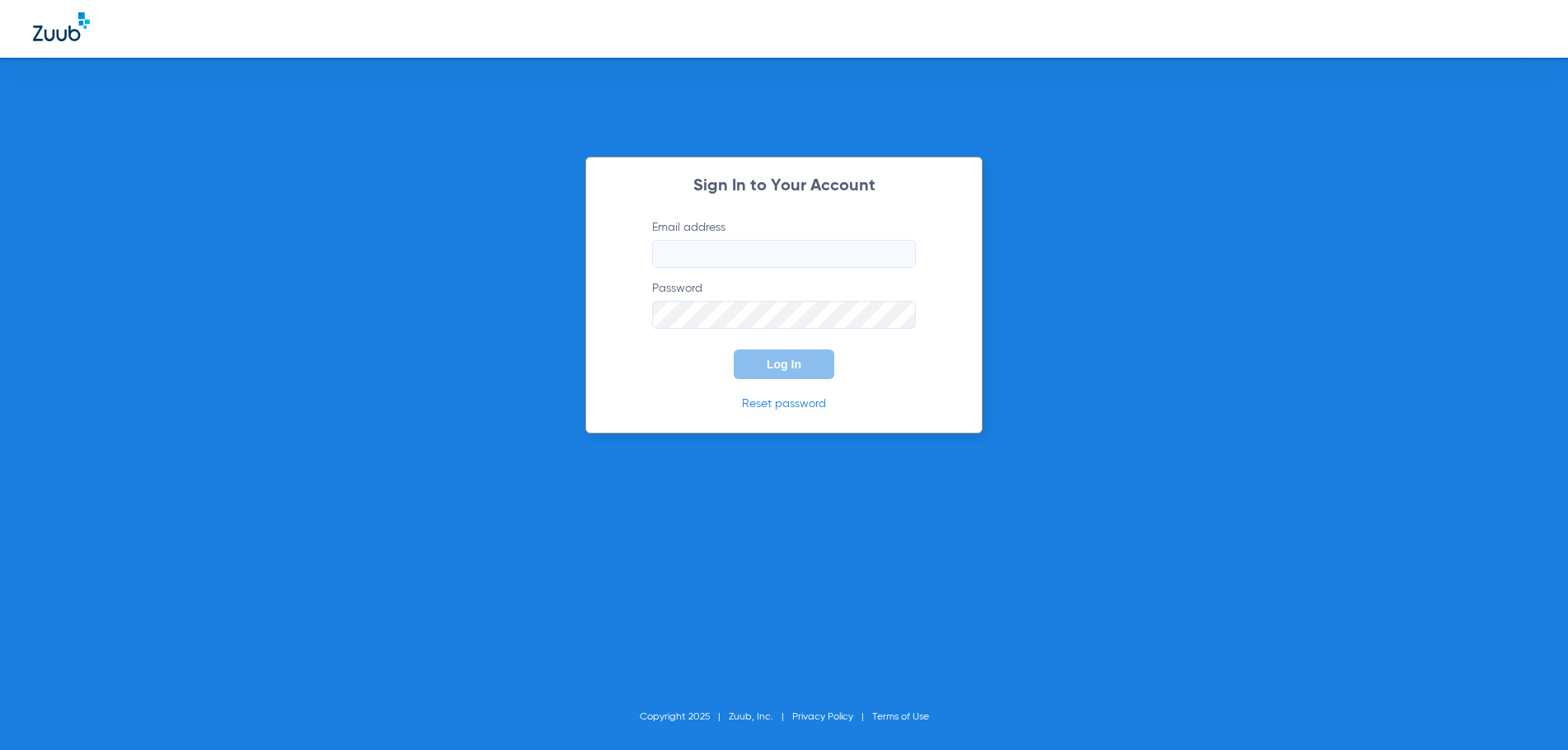
click at [699, 262] on input "Email address" at bounding box center [783, 254] width 264 height 28
type input "[EMAIL_ADDRESS][DOMAIN_NAME]"
click at [734, 349] on button "Log In" at bounding box center [784, 364] width 101 height 30
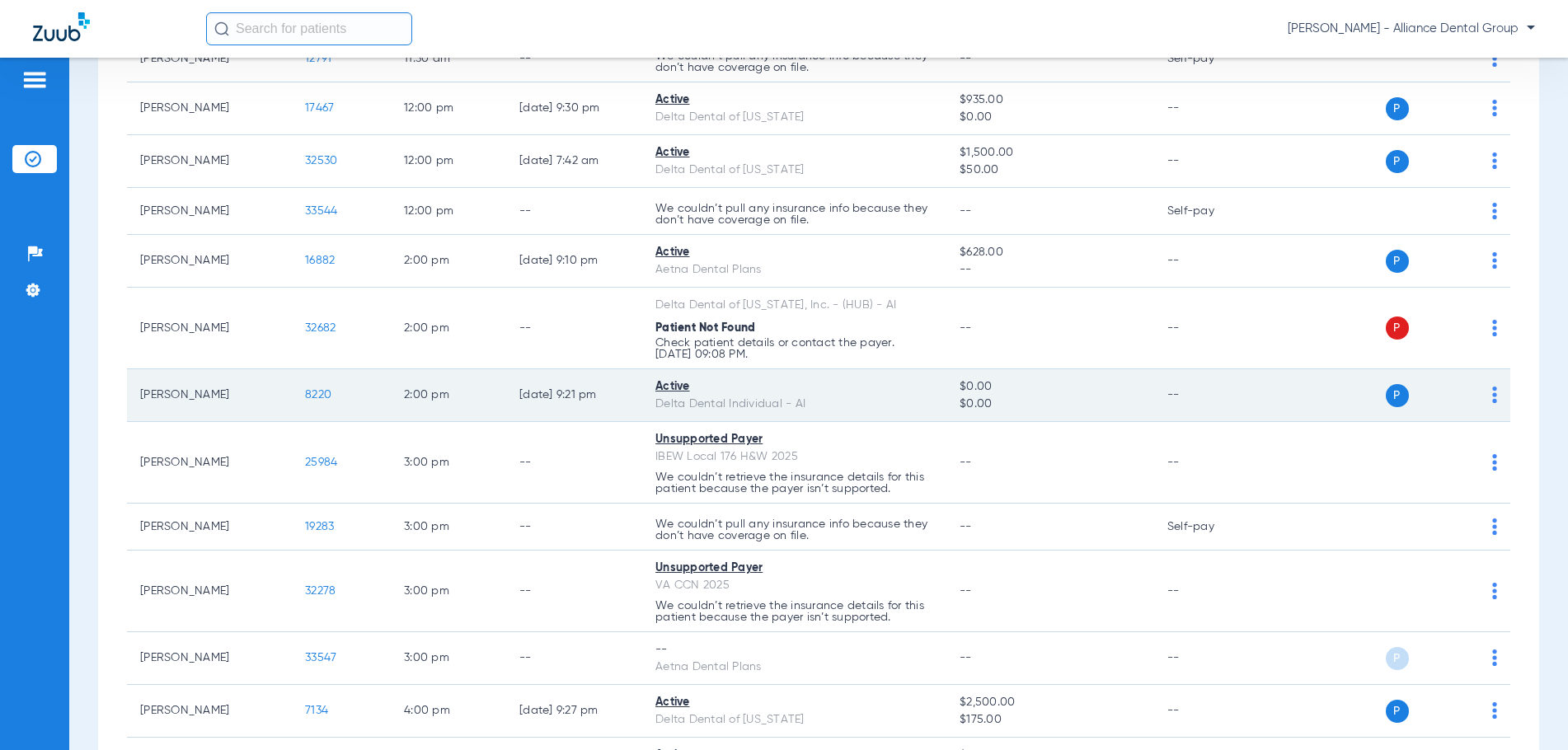
scroll to position [1565, 0]
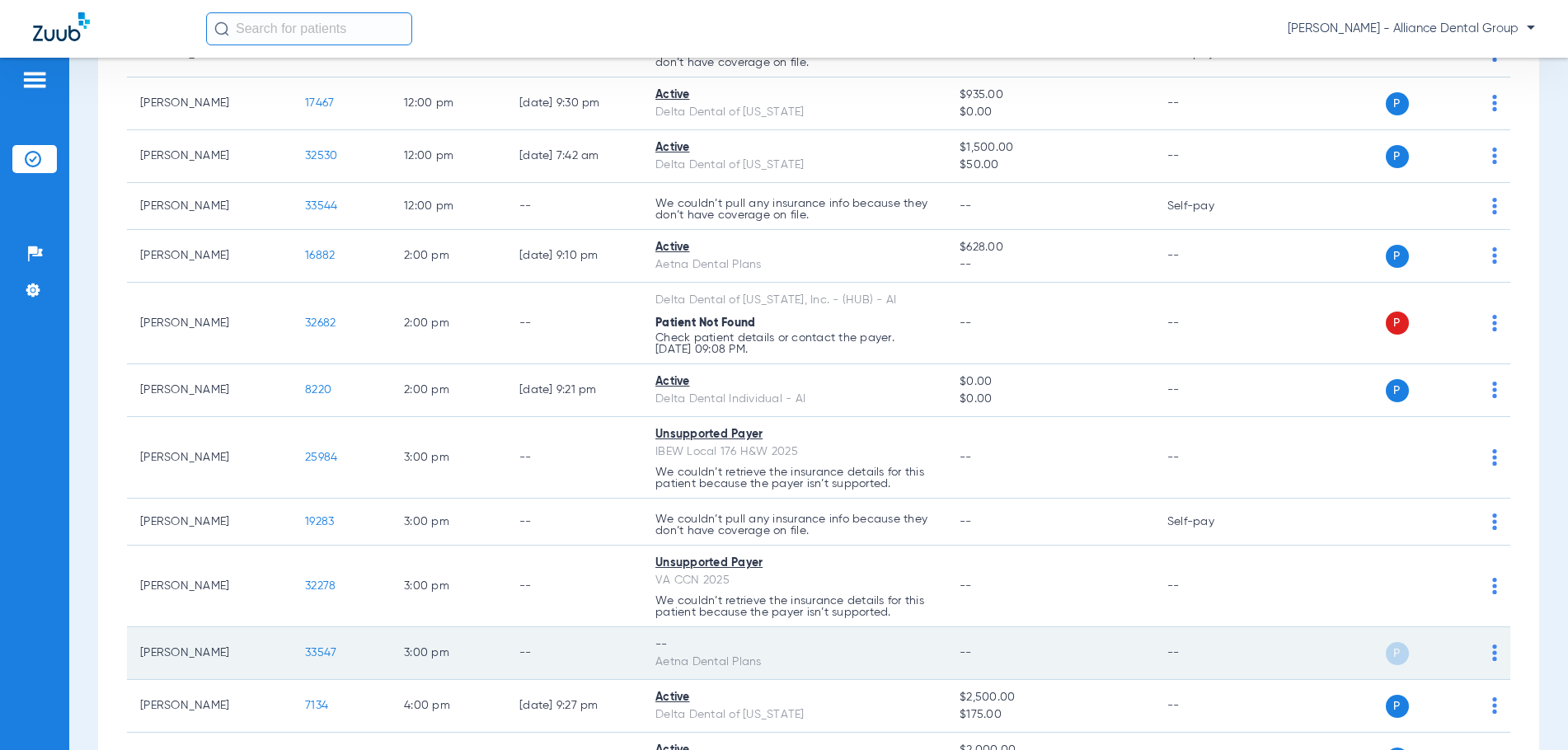
click at [1492, 647] on img at bounding box center [1494, 652] width 5 height 17
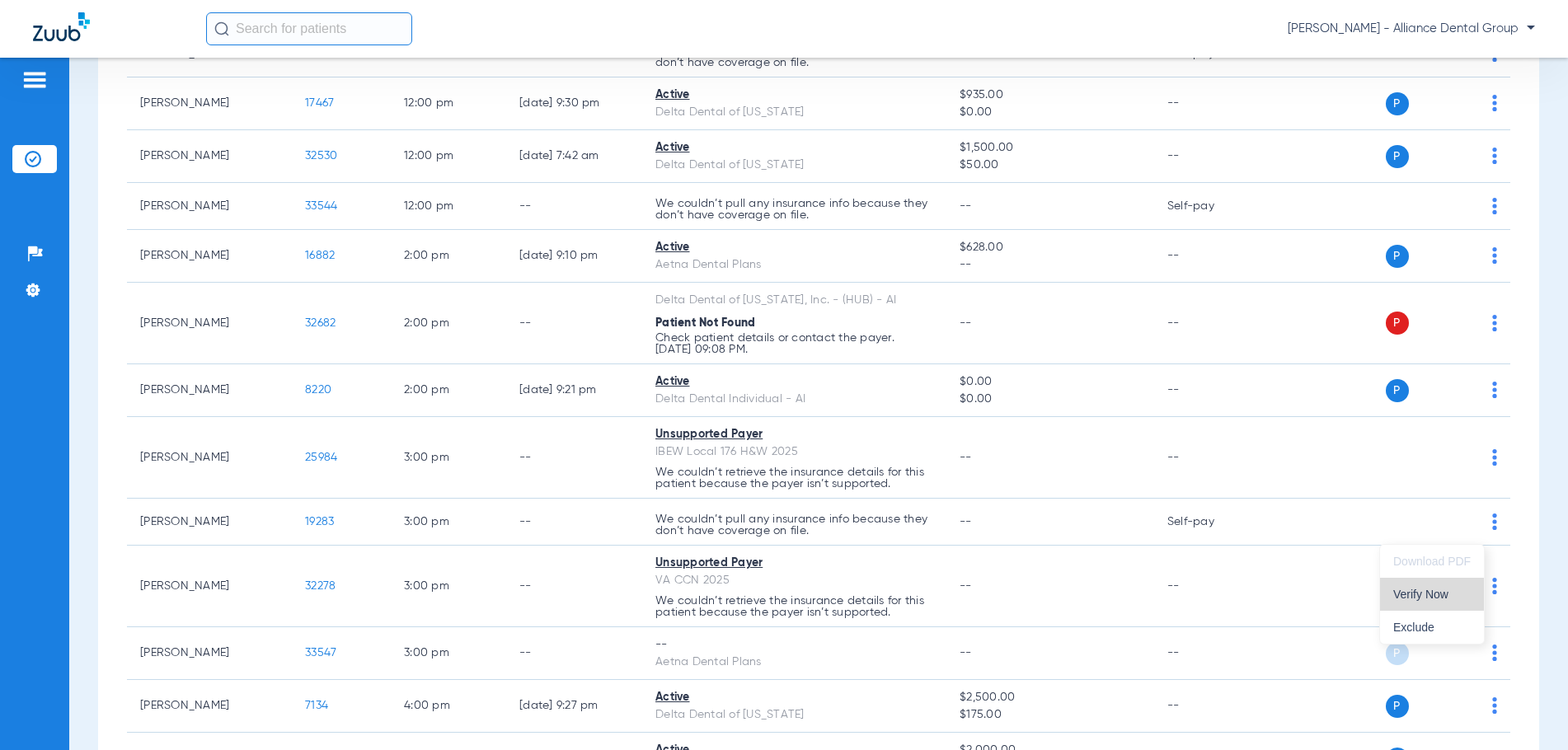
click at [1431, 597] on span "Verify Now" at bounding box center [1432, 594] width 77 height 12
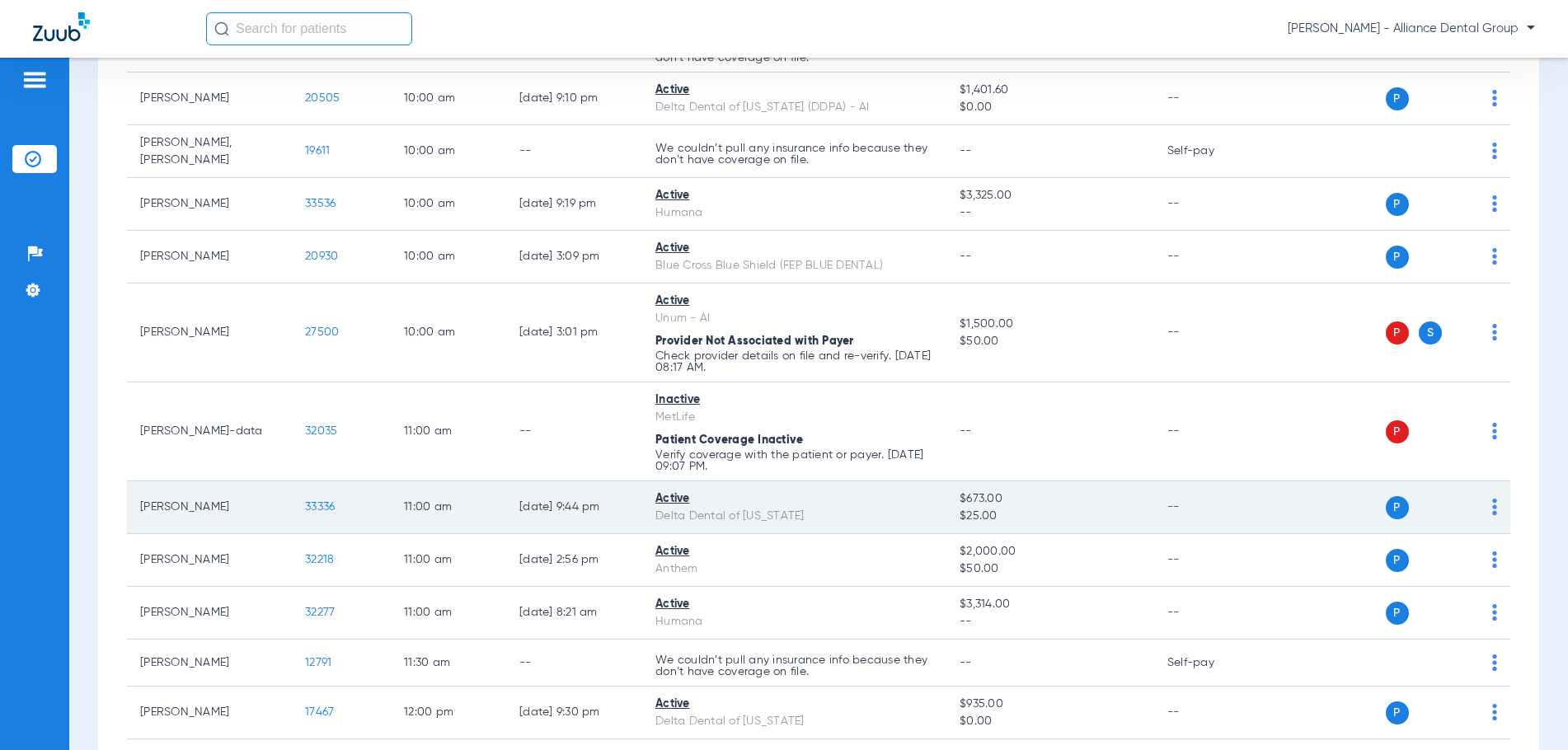
scroll to position [659, 0]
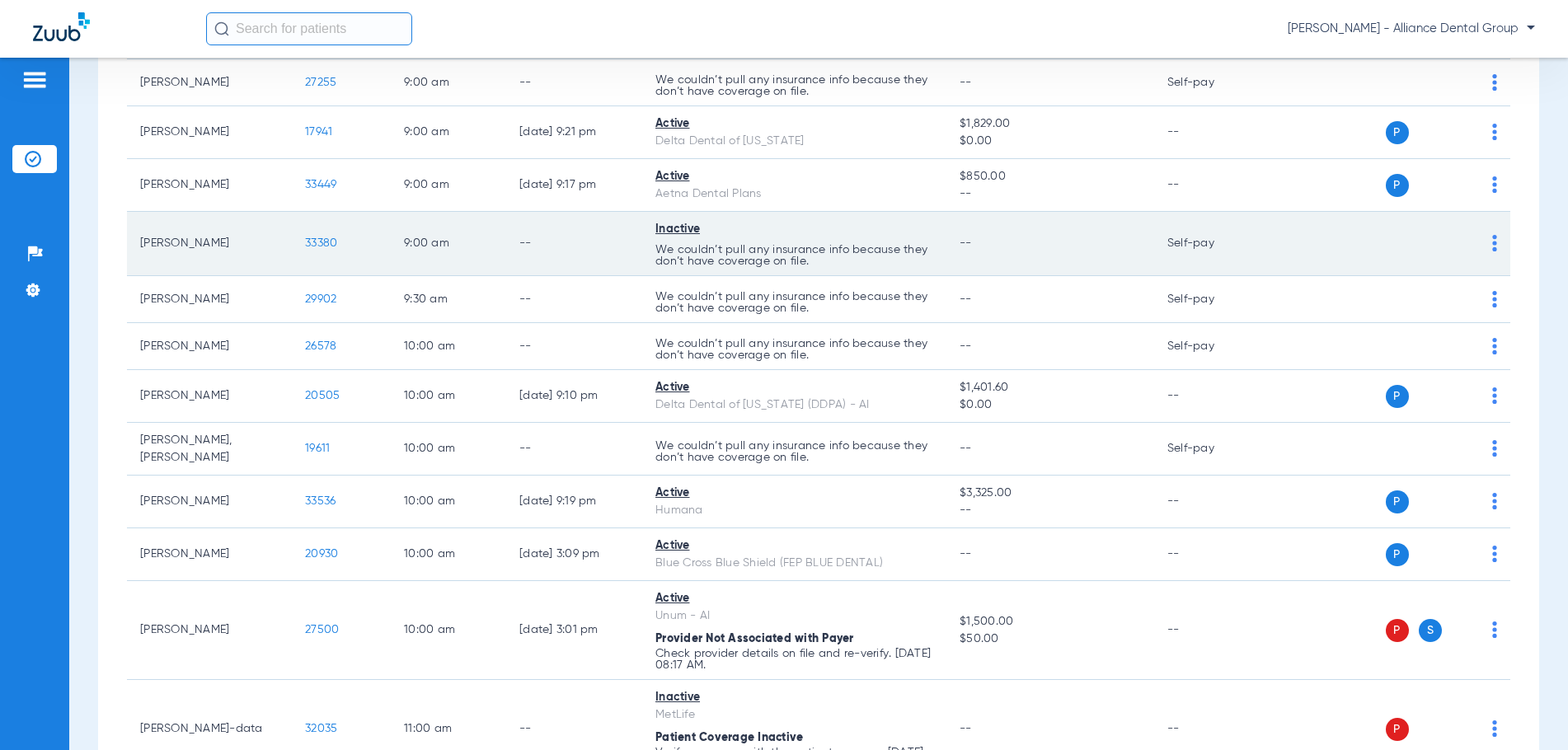
click at [1479, 242] on div "P S" at bounding box center [1380, 243] width 232 height 23
click at [1492, 242] on img at bounding box center [1494, 243] width 5 height 17
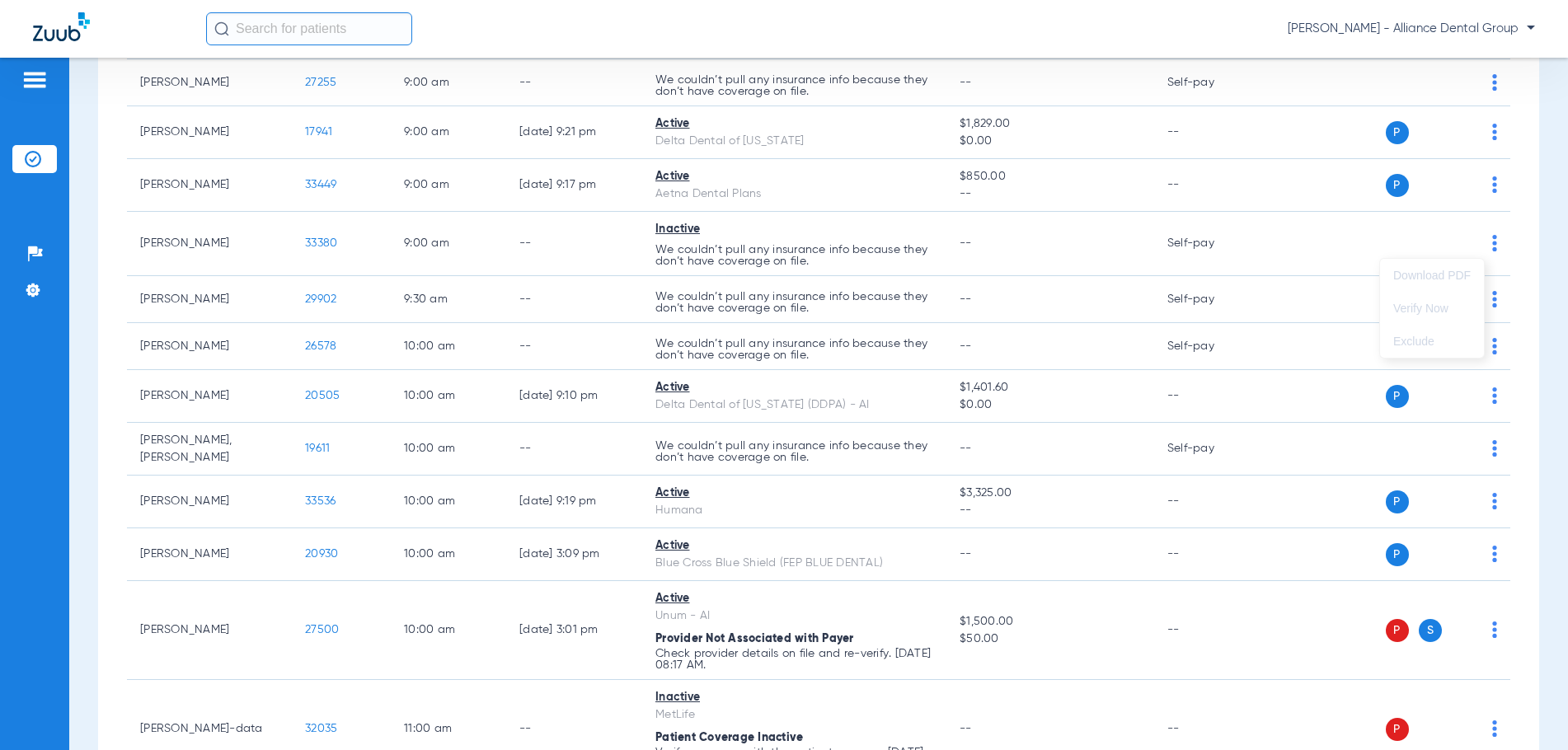
click at [168, 244] on div at bounding box center [784, 375] width 1568 height 750
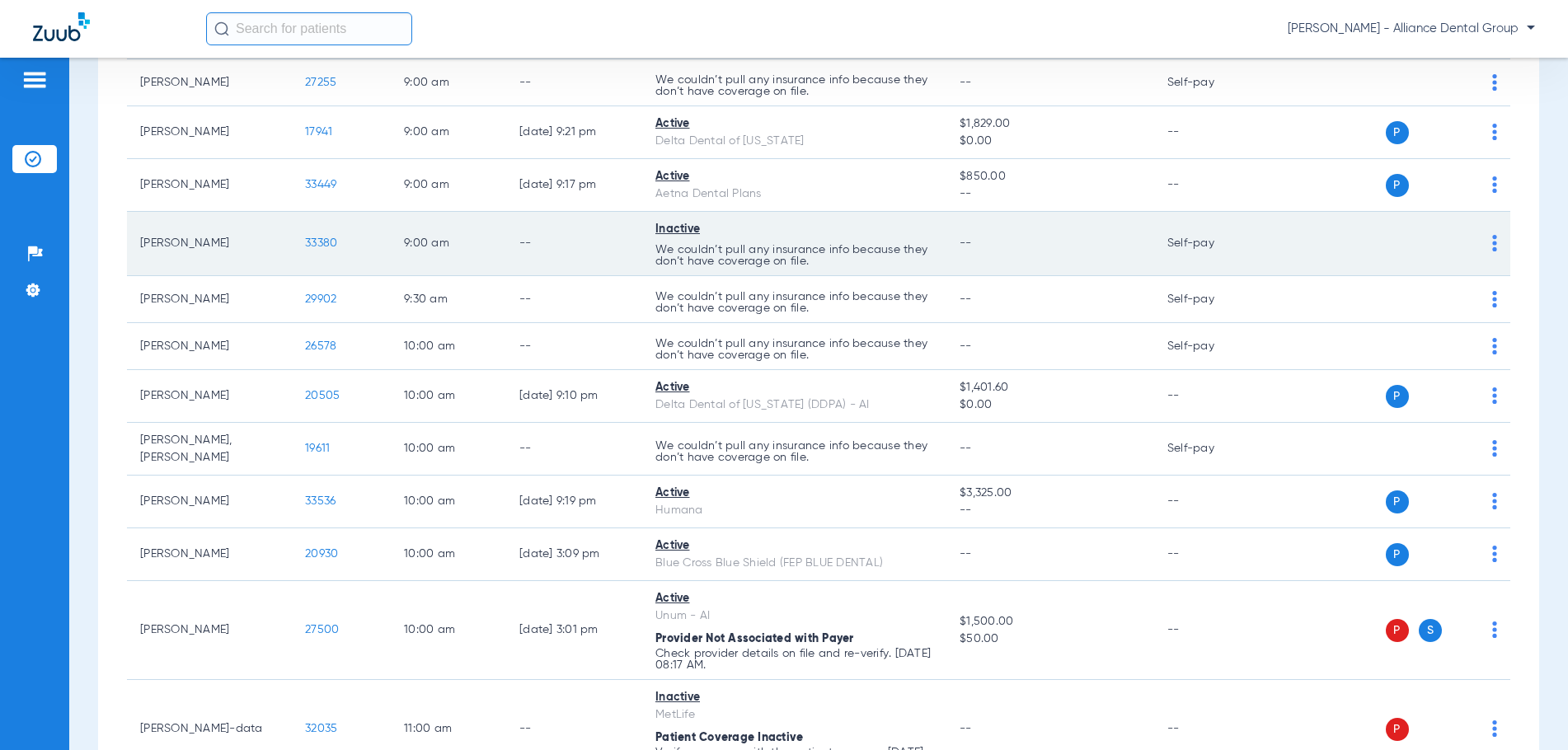
click at [1492, 239] on img at bounding box center [1494, 243] width 5 height 17
click at [1483, 239] on div at bounding box center [784, 375] width 1568 height 750
click at [1492, 239] on img at bounding box center [1494, 243] width 5 height 17
click at [602, 269] on div at bounding box center [784, 375] width 1568 height 750
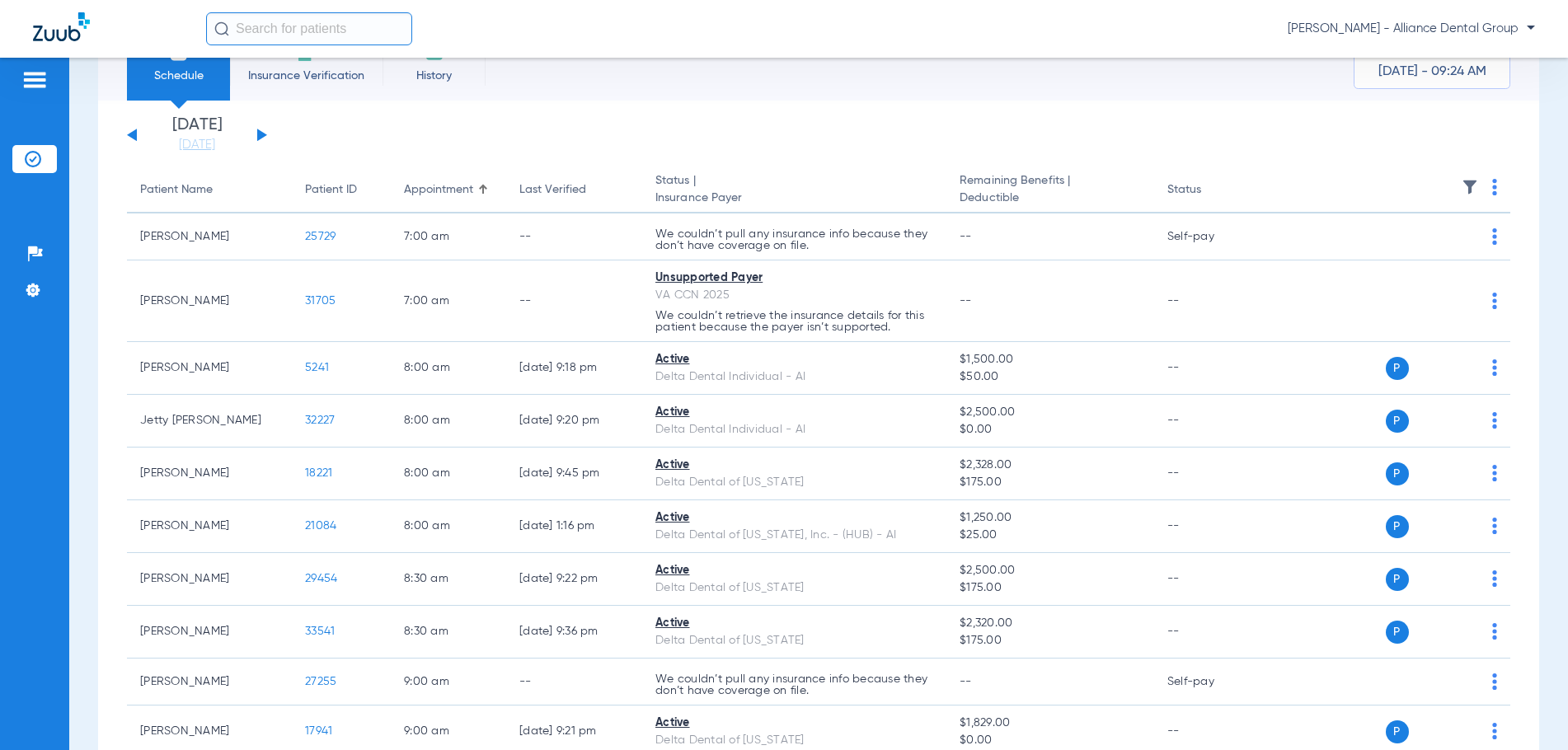
scroll to position [0, 0]
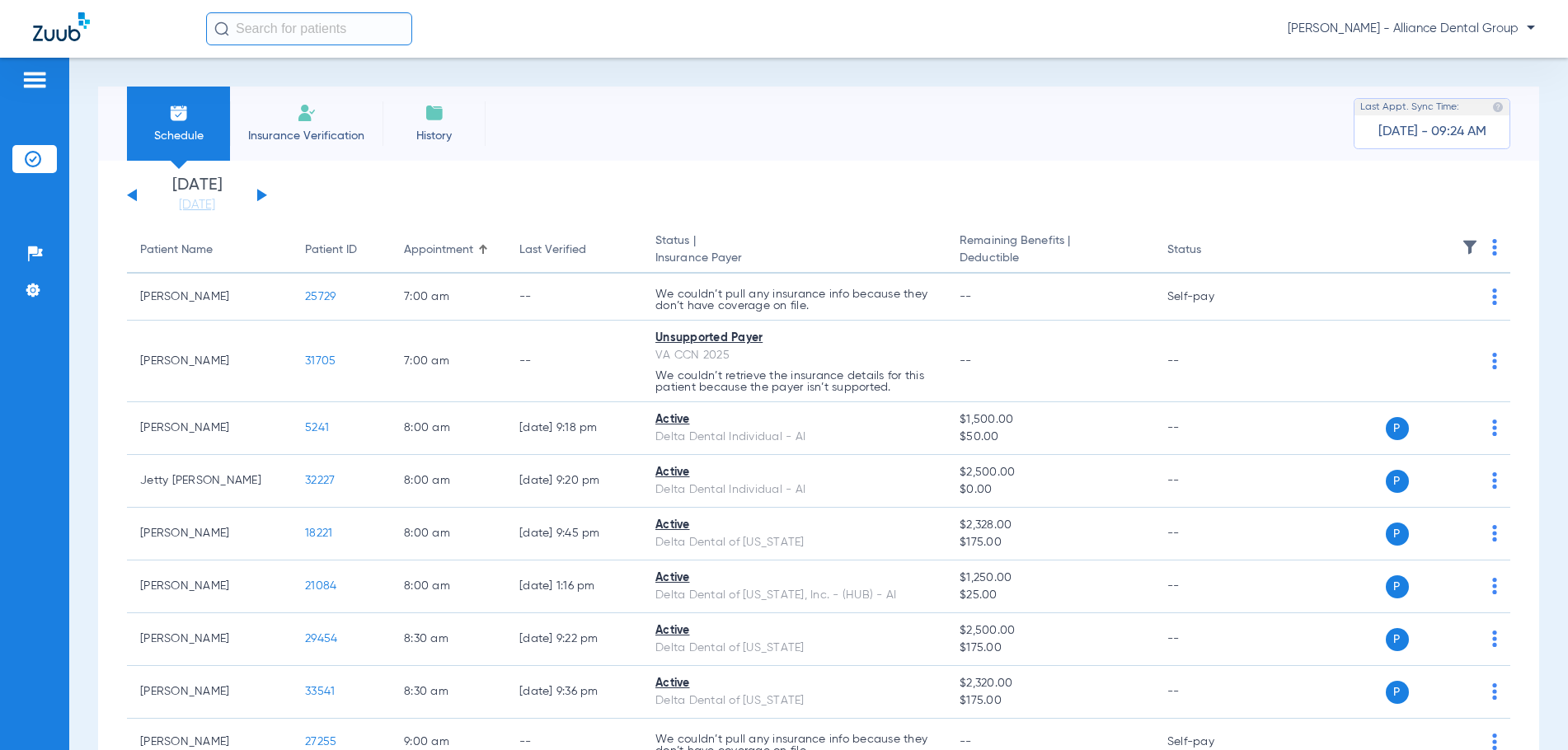
click at [304, 137] on span "Insurance Verification" at bounding box center [305, 135] width 127 height 17
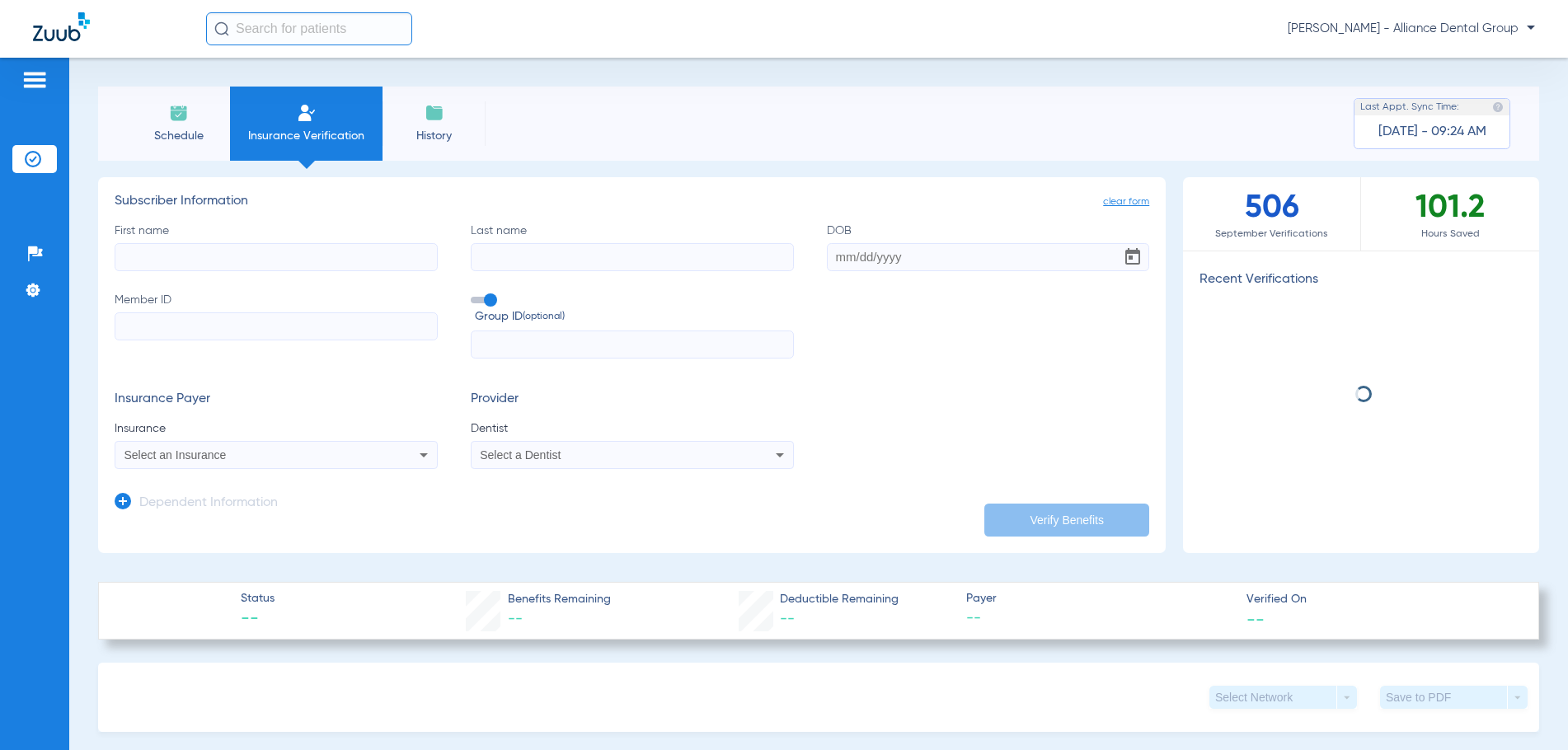
click at [131, 247] on input "First name" at bounding box center [275, 257] width 323 height 28
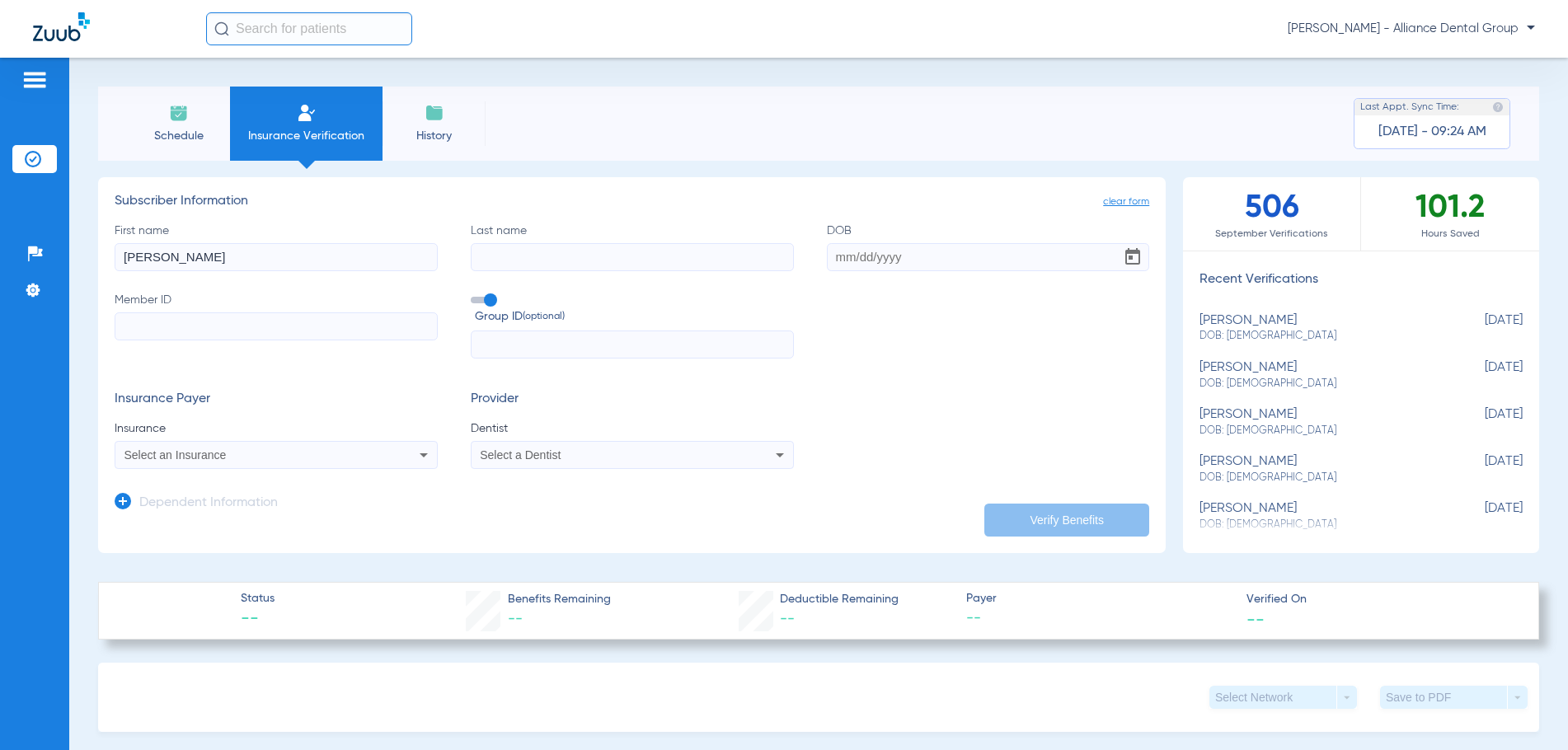
type input "[PERSON_NAME]"
click at [831, 258] on input "DOB Required" at bounding box center [987, 257] width 323 height 28
type input "[DATE]"
click at [152, 325] on input "Member ID" at bounding box center [275, 326] width 323 height 28
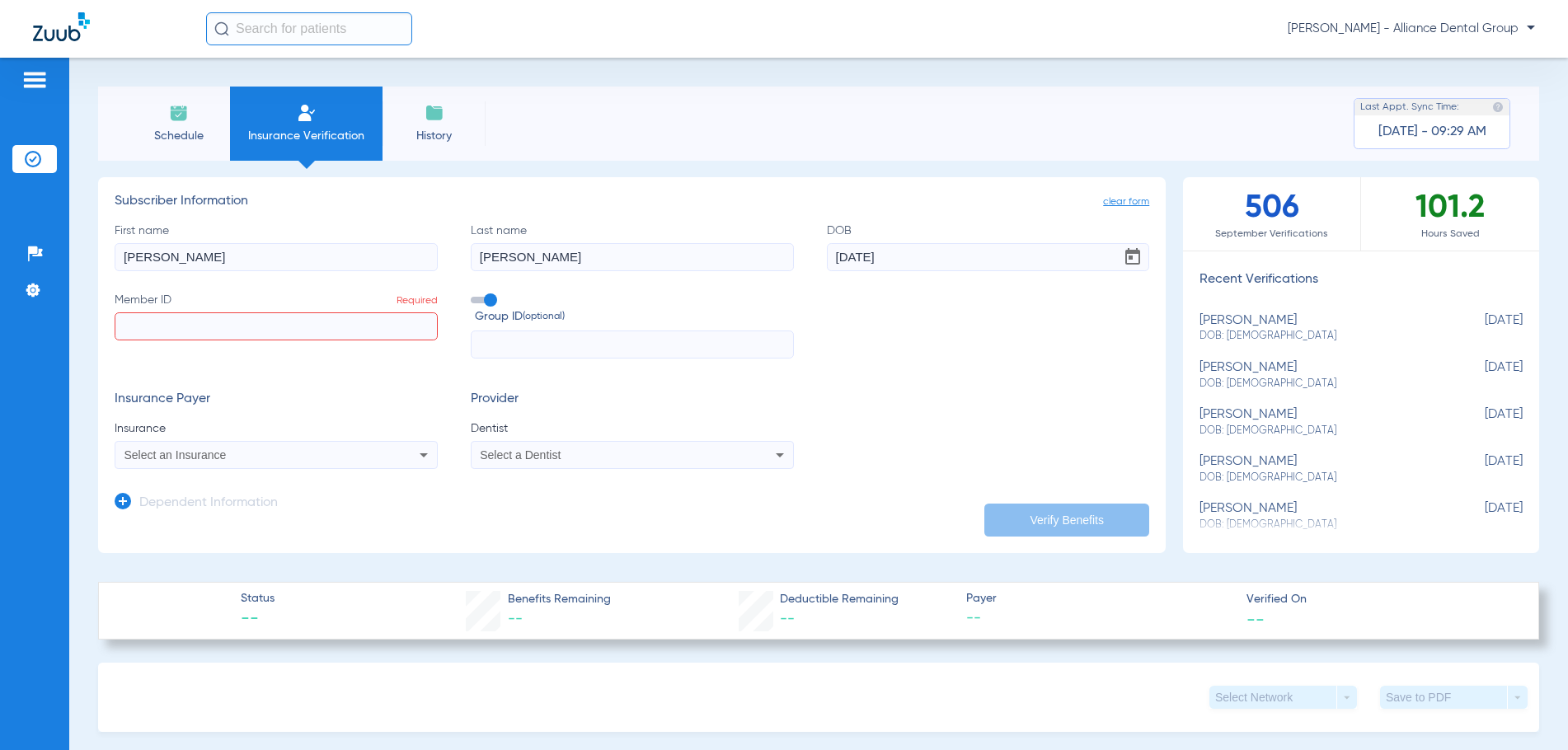
click at [138, 317] on input "Member ID Required" at bounding box center [275, 326] width 323 height 28
paste input "880378292"
type input "880378292"
click at [196, 451] on span "Select an Insurance" at bounding box center [176, 454] width 103 height 13
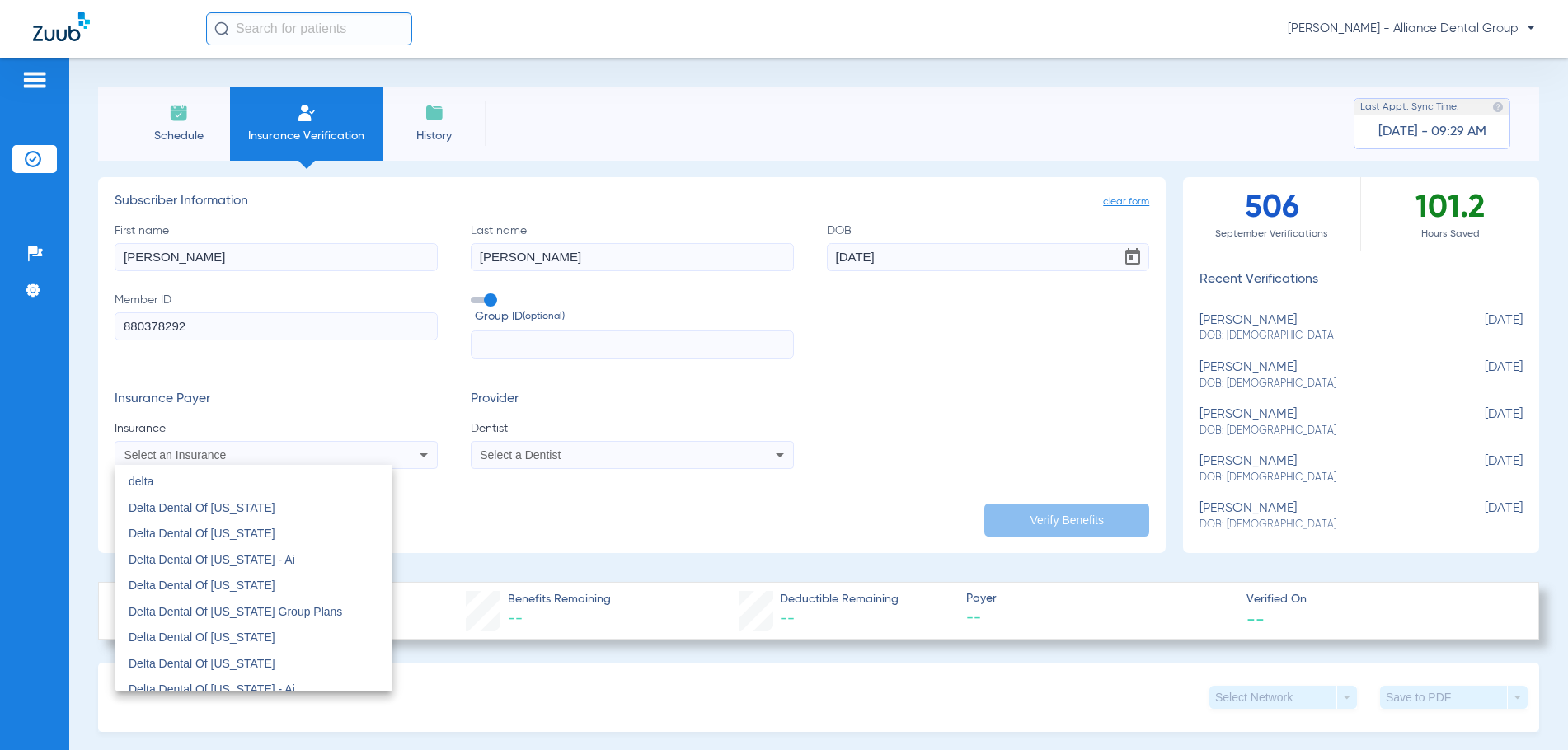
scroll to position [659, 0]
type input "delta"
click at [210, 591] on mat-option "Delta Dental Of [US_STATE]" at bounding box center [254, 579] width 277 height 27
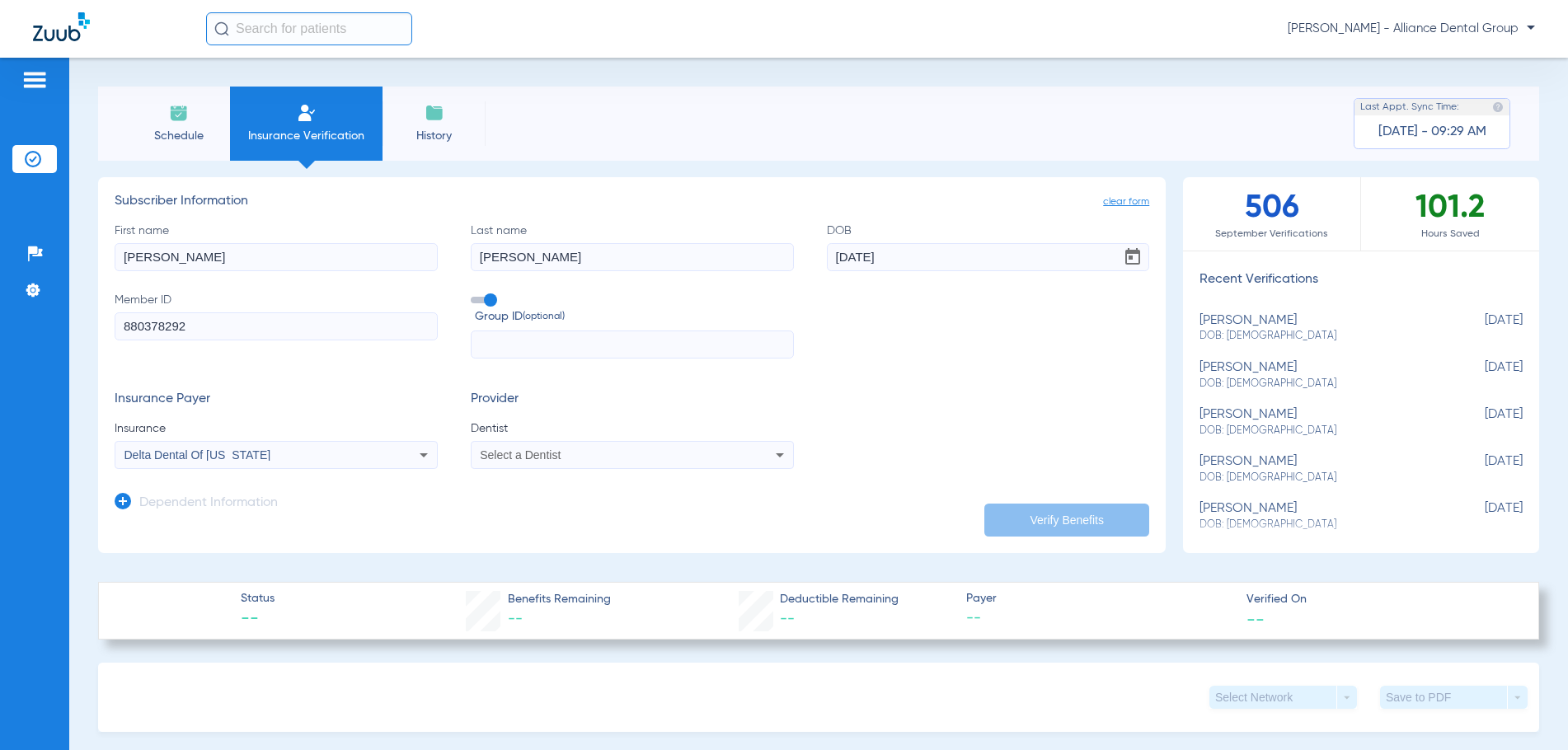
click at [584, 466] on mat-select "Select a Dentist" at bounding box center [632, 455] width 323 height 28
drag, startPoint x: 582, startPoint y: 459, endPoint x: 573, endPoint y: 457, distance: 9.2
click at [573, 457] on div "Select a Dentist" at bounding box center [601, 455] width 243 height 12
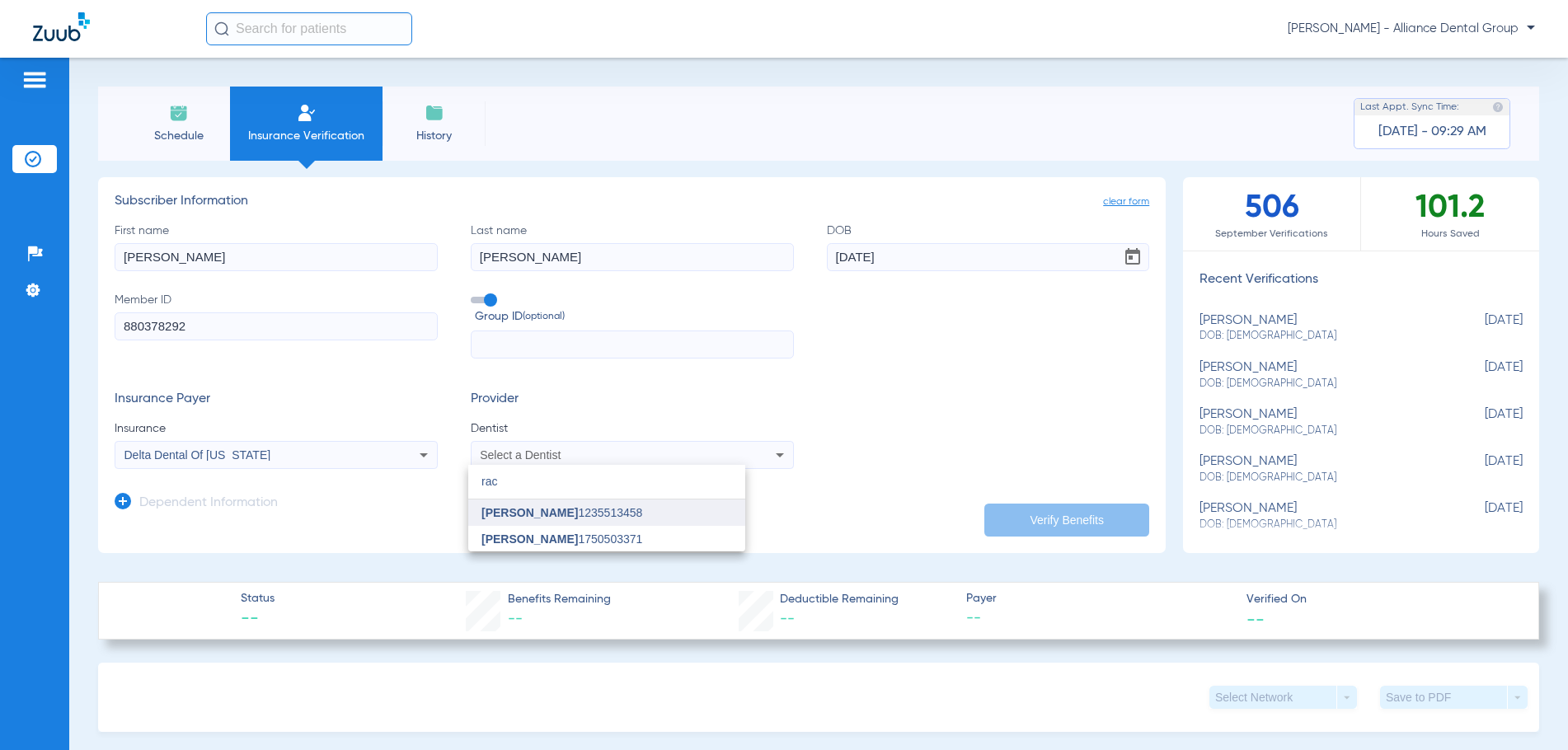
type input "rac"
click at [512, 515] on span "[PERSON_NAME]" at bounding box center [530, 512] width 97 height 13
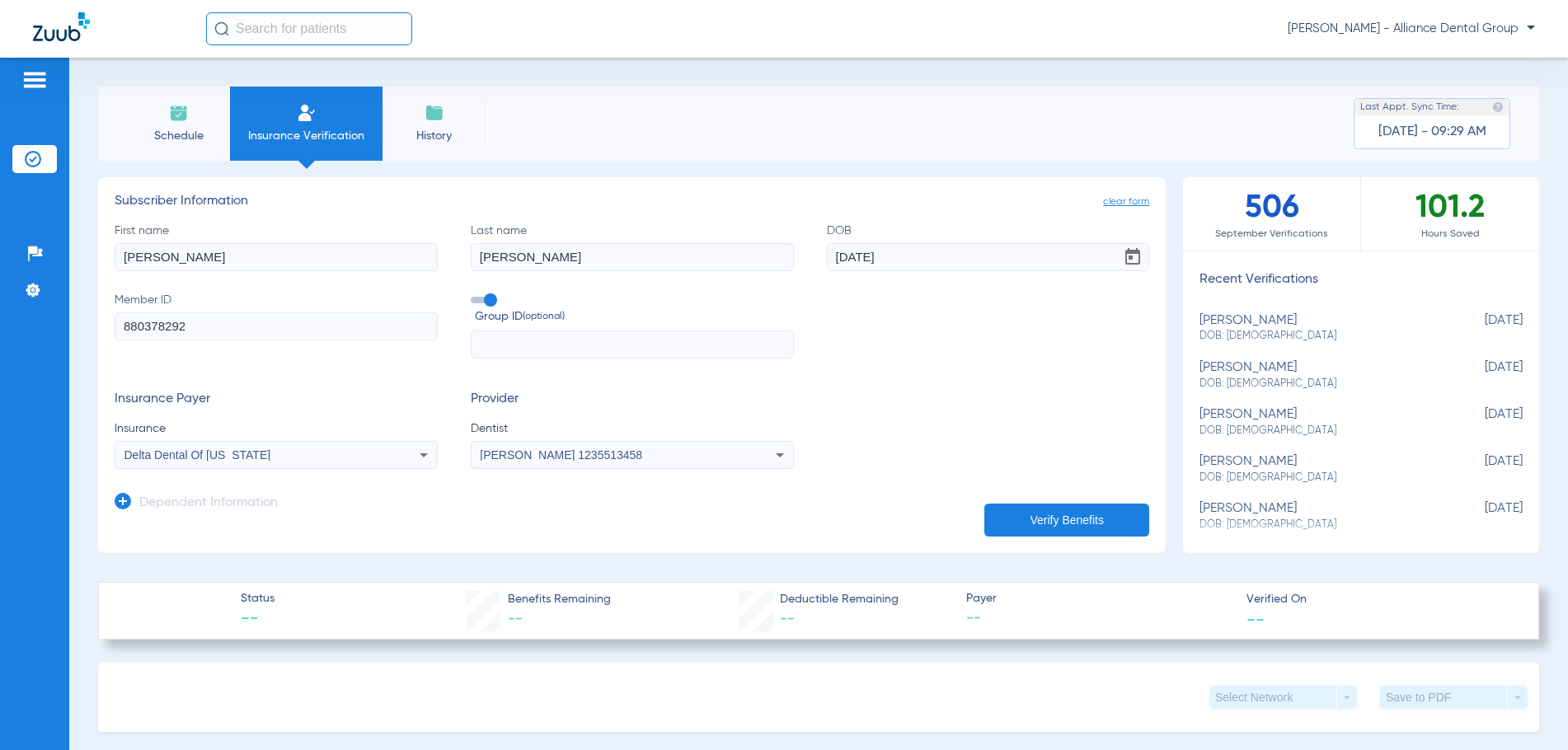
click at [1051, 518] on button "Verify Benefits" at bounding box center [1066, 519] width 165 height 33
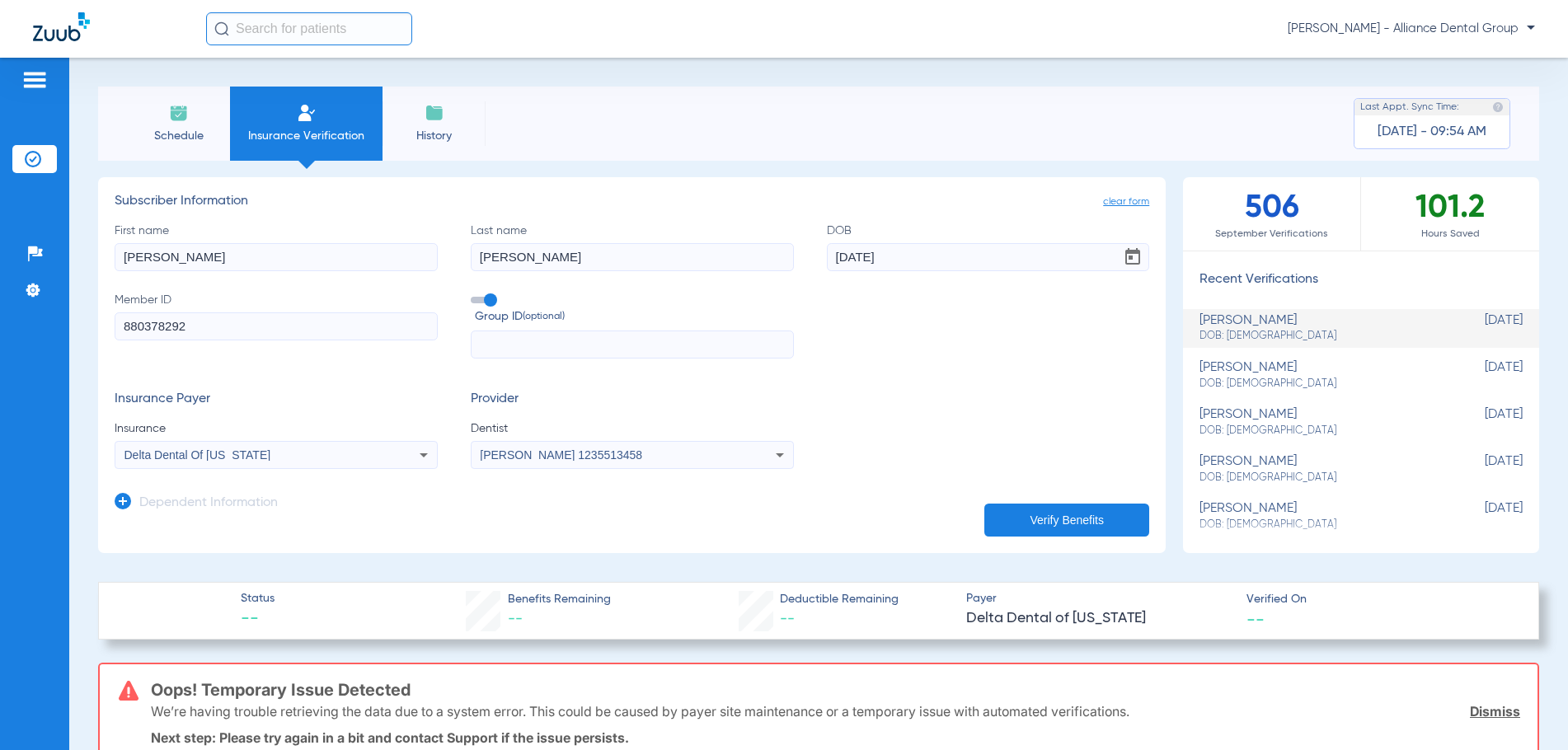
click at [1059, 515] on button "Verify Benefits" at bounding box center [1066, 519] width 165 height 33
click at [172, 127] on span "Schedule" at bounding box center [178, 135] width 78 height 17
